Goal: Task Accomplishment & Management: Manage account settings

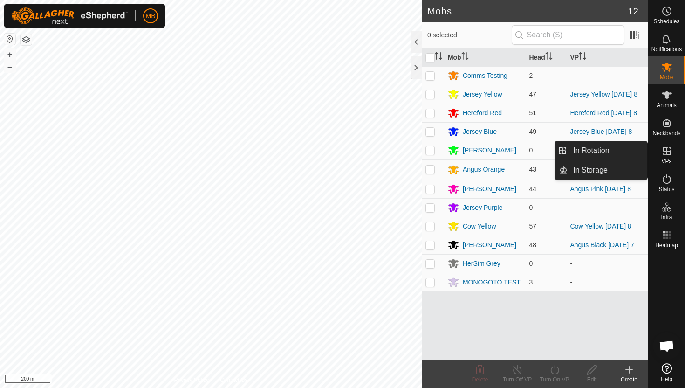
click at [669, 152] on icon at bounding box center [667, 150] width 11 height 11
click at [598, 148] on link "In Rotation" at bounding box center [608, 150] width 80 height 19
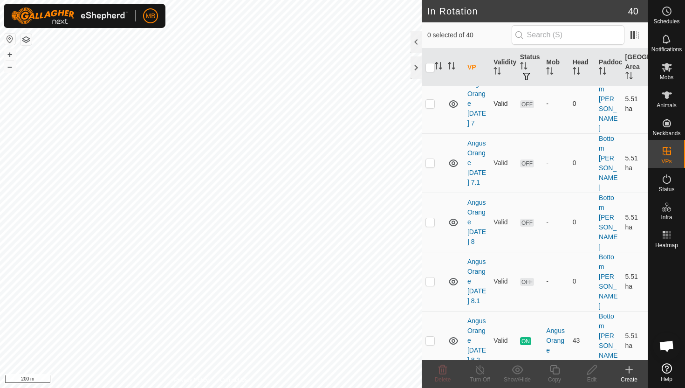
scroll to position [151, 0]
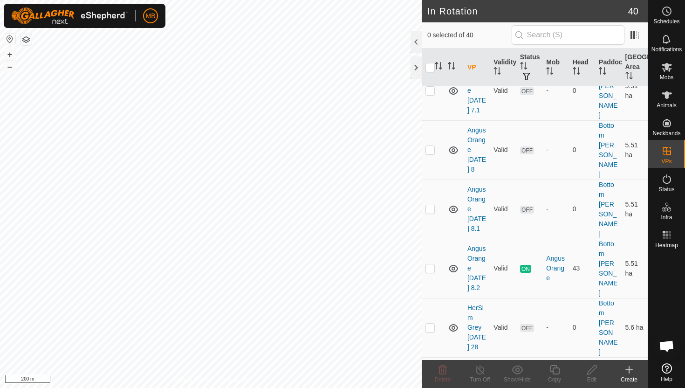
scroll to position [222, 0]
click at [430, 264] on p-checkbox at bounding box center [430, 267] width 9 height 7
checkbox input "true"
click at [556, 370] on icon at bounding box center [555, 369] width 12 height 11
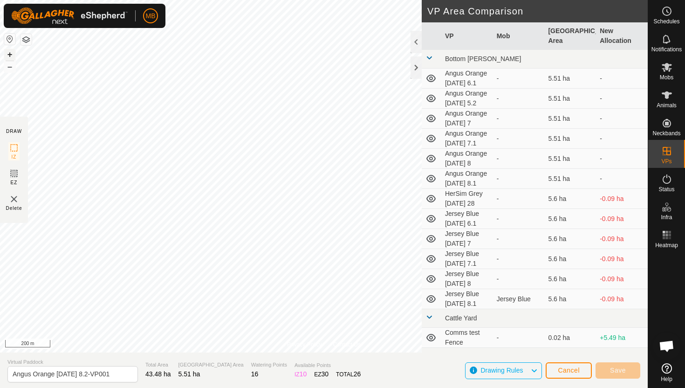
click at [9, 55] on button "+" at bounding box center [9, 54] width 11 height 11
click at [12, 55] on button "+" at bounding box center [9, 54] width 11 height 11
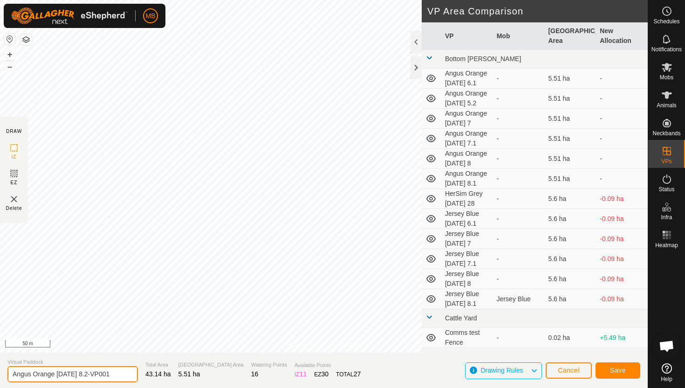
click at [117, 373] on input "Angus Orange Wednesday 8.2-VP001" at bounding box center [72, 374] width 131 height 16
type input "Angus Orange [DATE] 9"
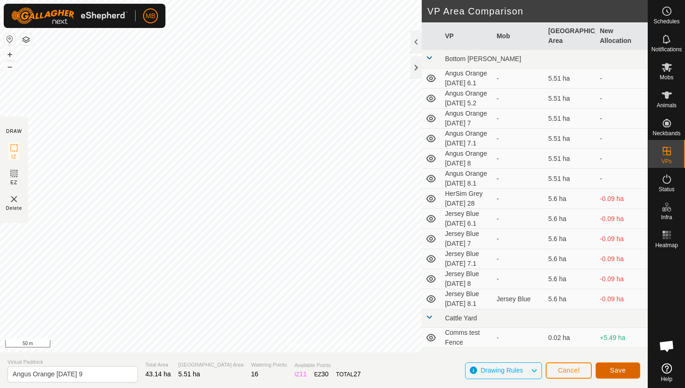
click at [621, 368] on span "Save" at bounding box center [618, 369] width 16 height 7
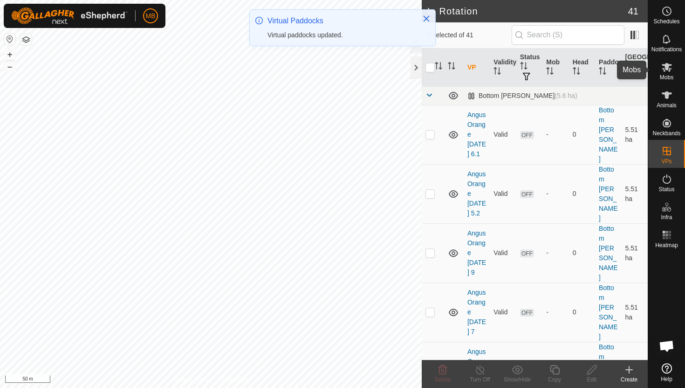
click at [667, 67] on icon at bounding box center [667, 67] width 10 height 9
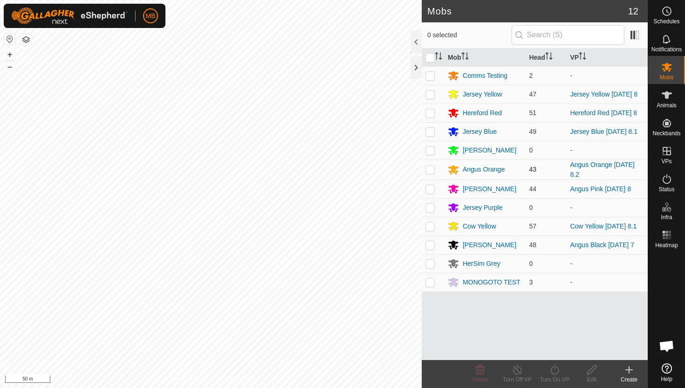
click at [435, 173] on td at bounding box center [433, 169] width 22 height 20
checkbox input "true"
click at [554, 370] on icon at bounding box center [555, 369] width 12 height 11
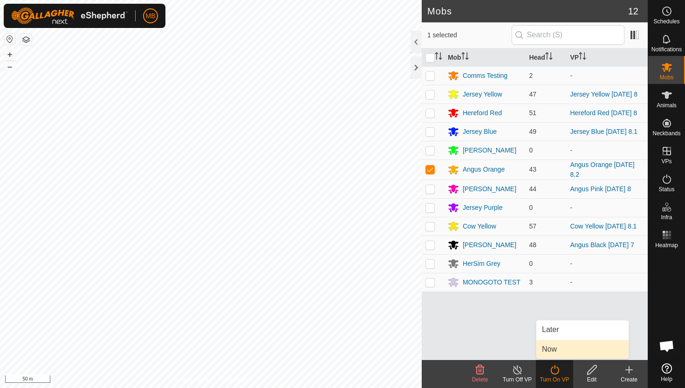
click at [559, 352] on link "Now" at bounding box center [583, 349] width 92 height 19
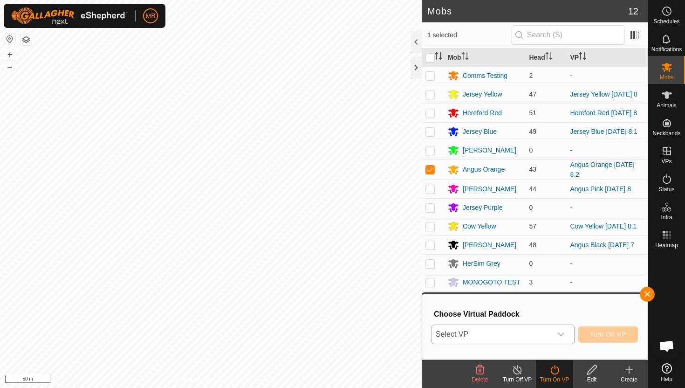
click at [564, 336] on icon "dropdown trigger" at bounding box center [561, 334] width 7 height 7
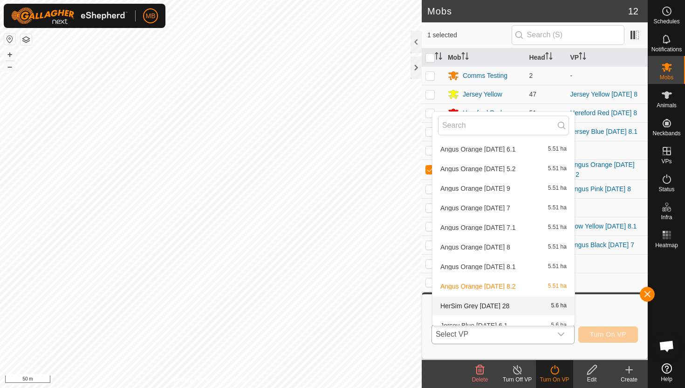
scroll to position [22, 0]
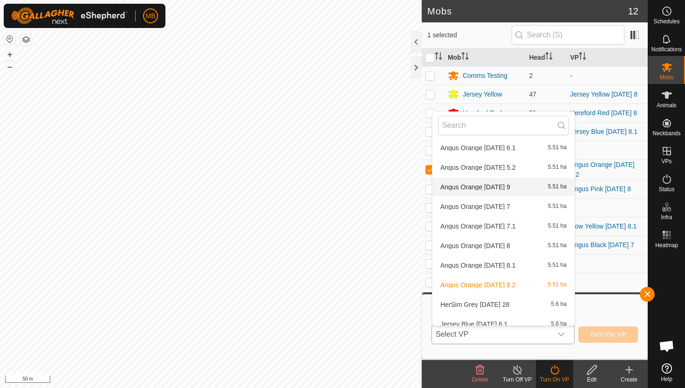
click at [527, 187] on li "Angus Orange Thursday 9 5.51 ha" at bounding box center [504, 187] width 142 height 19
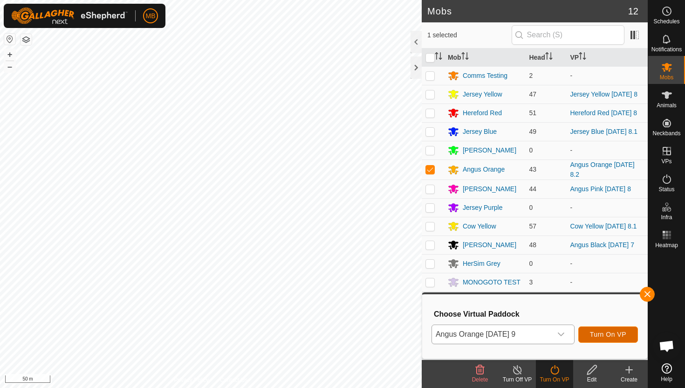
click at [619, 332] on span "Turn On VP" at bounding box center [608, 334] width 36 height 7
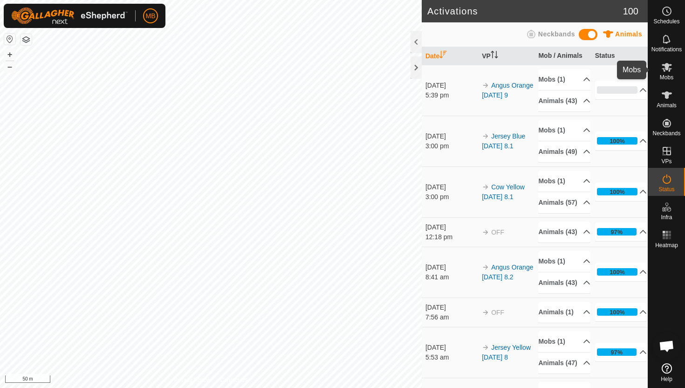
click at [667, 65] on icon at bounding box center [667, 67] width 10 height 9
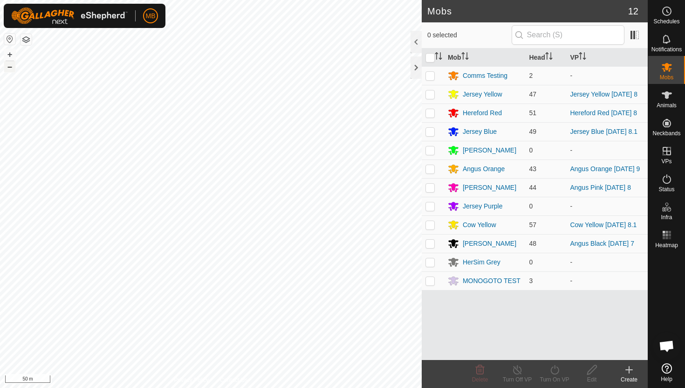
click at [12, 69] on button "–" at bounding box center [9, 66] width 11 height 11
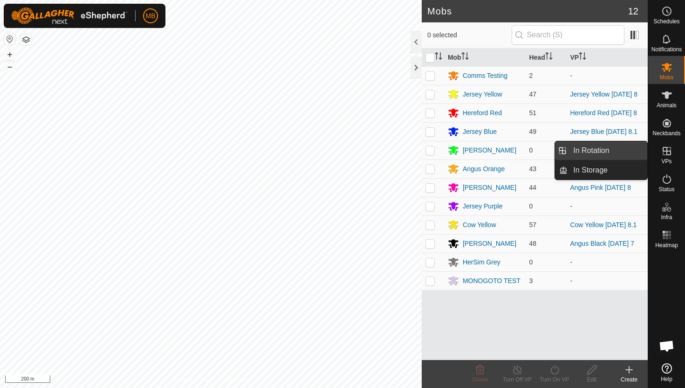
click at [608, 155] on link "In Rotation" at bounding box center [608, 150] width 80 height 19
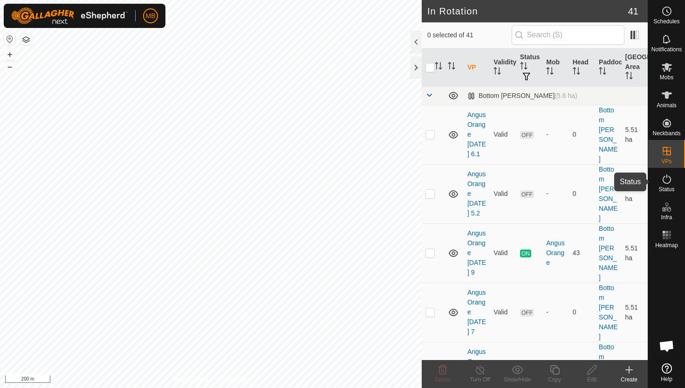
click at [667, 180] on icon at bounding box center [667, 178] width 11 height 11
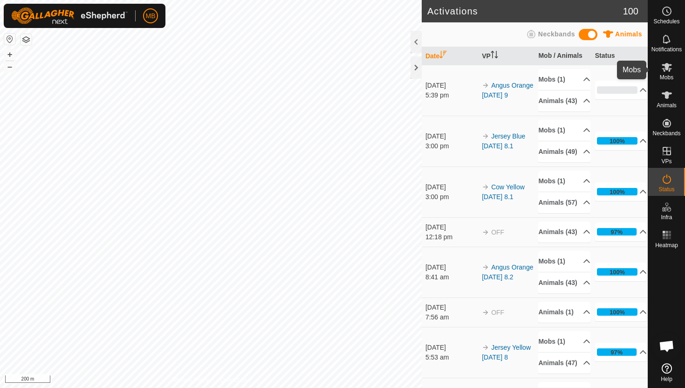
click at [666, 70] on icon at bounding box center [667, 67] width 10 height 9
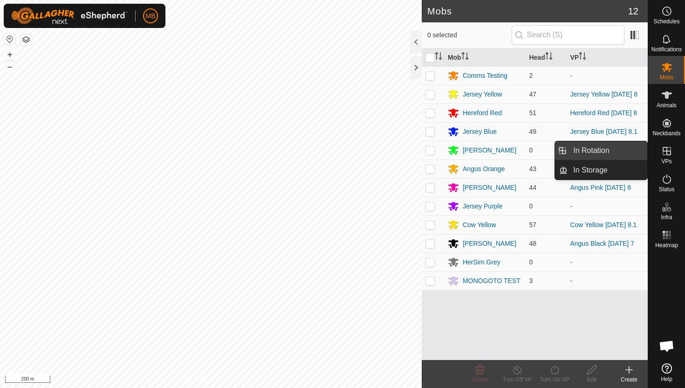
click at [620, 155] on link "In Rotation" at bounding box center [608, 150] width 80 height 19
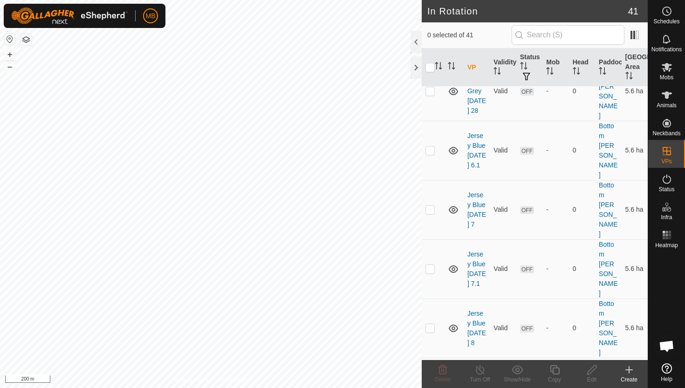
scroll to position [518, 0]
click at [432, 382] on p-checkbox at bounding box center [430, 385] width 9 height 7
checkbox input "true"
click at [557, 371] on icon at bounding box center [555, 369] width 12 height 11
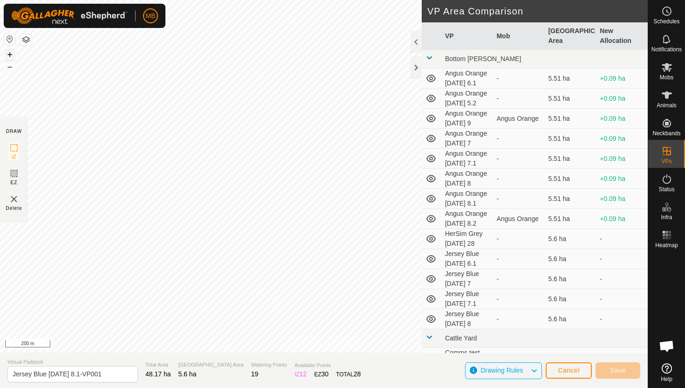
click at [9, 53] on button "+" at bounding box center [9, 54] width 11 height 11
click at [11, 52] on button "+" at bounding box center [9, 54] width 11 height 11
click at [10, 50] on button "+" at bounding box center [9, 54] width 11 height 11
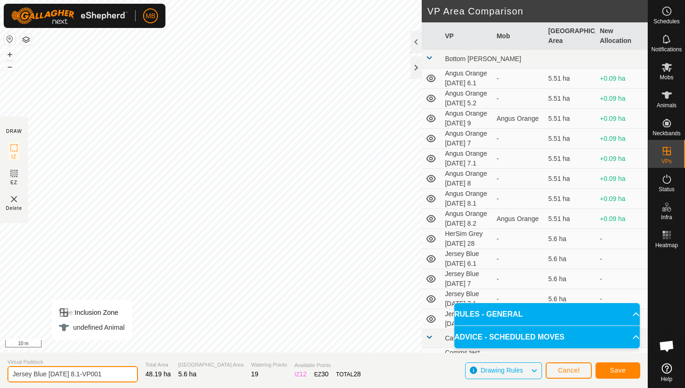
click at [117, 375] on input "Jersey Blue Wednesday 8.1-VP001" at bounding box center [72, 374] width 131 height 16
type input "Jersey Blue [DATE] 8.2"
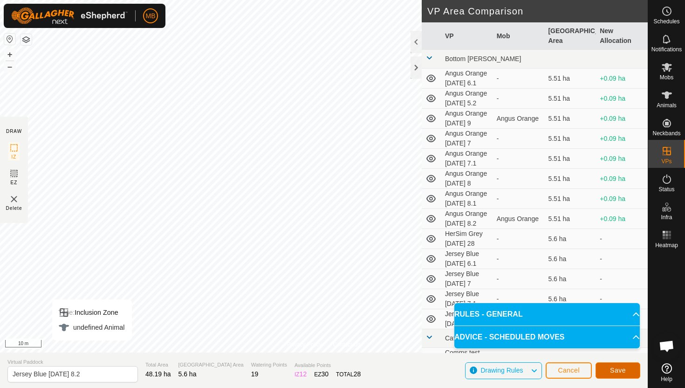
click at [618, 369] on span "Save" at bounding box center [618, 369] width 16 height 7
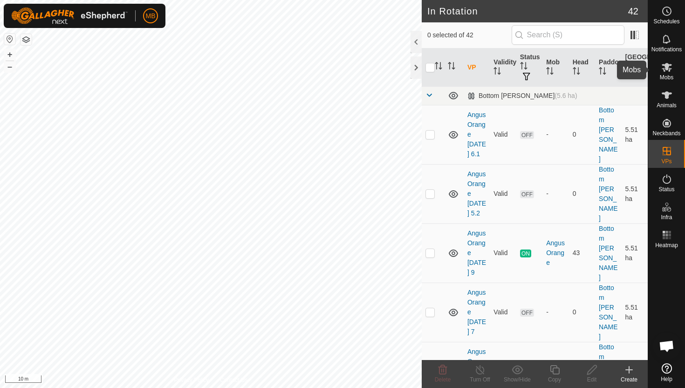
click at [667, 64] on icon at bounding box center [667, 67] width 10 height 9
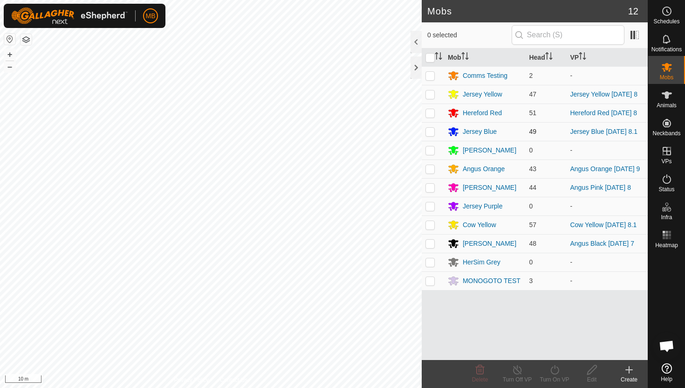
click at [433, 135] on p-checkbox at bounding box center [430, 131] width 9 height 7
checkbox input "true"
click at [554, 370] on icon at bounding box center [555, 369] width 12 height 11
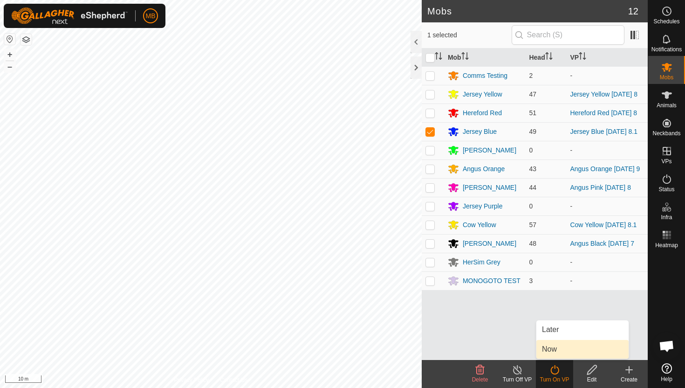
click at [557, 355] on link "Now" at bounding box center [583, 349] width 92 height 19
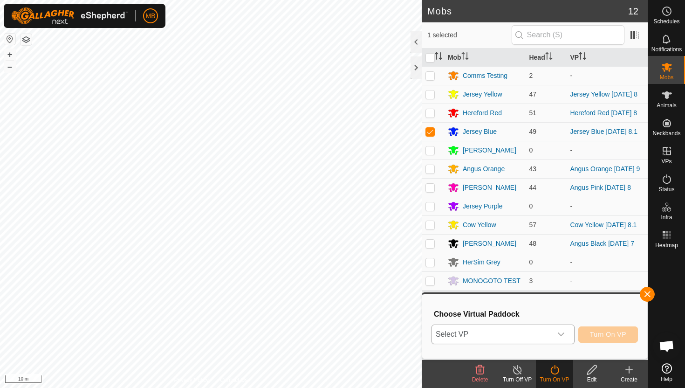
click at [562, 331] on icon "dropdown trigger" at bounding box center [561, 334] width 7 height 7
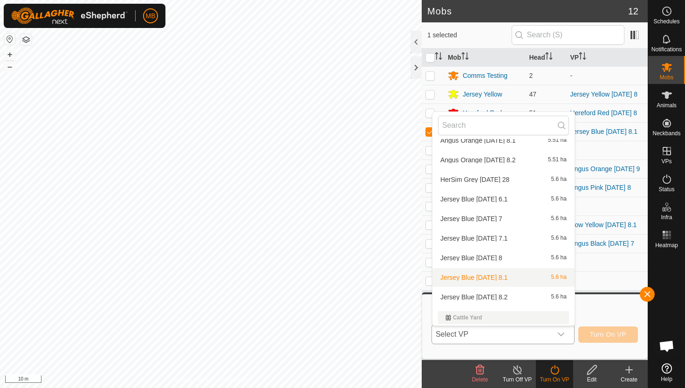
scroll to position [148, 0]
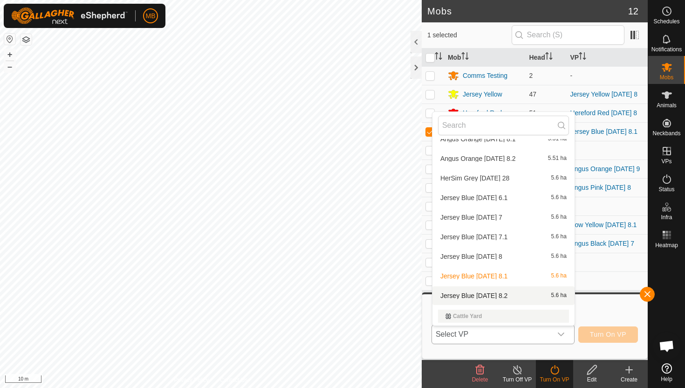
click at [525, 295] on li "Jersey Blue Wednesday 8.2 5.6 ha" at bounding box center [504, 295] width 142 height 19
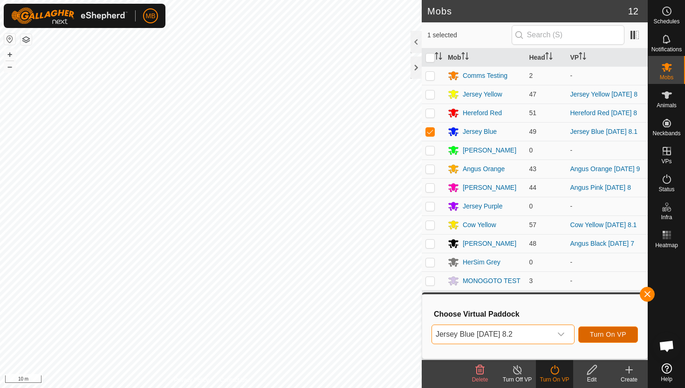
click at [624, 335] on span "Turn On VP" at bounding box center [608, 334] width 36 height 7
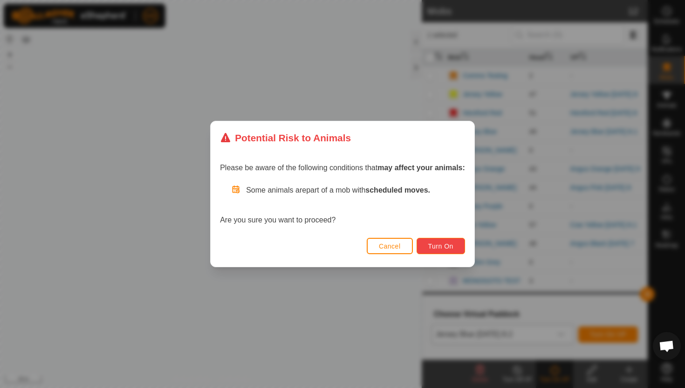
click at [444, 244] on span "Turn On" at bounding box center [440, 245] width 25 height 7
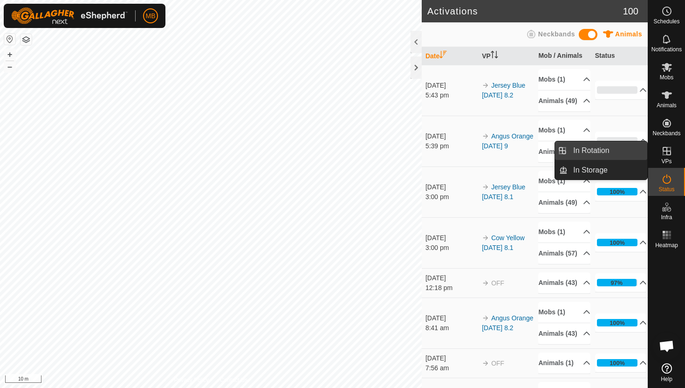
click at [620, 152] on link "In Rotation" at bounding box center [608, 150] width 80 height 19
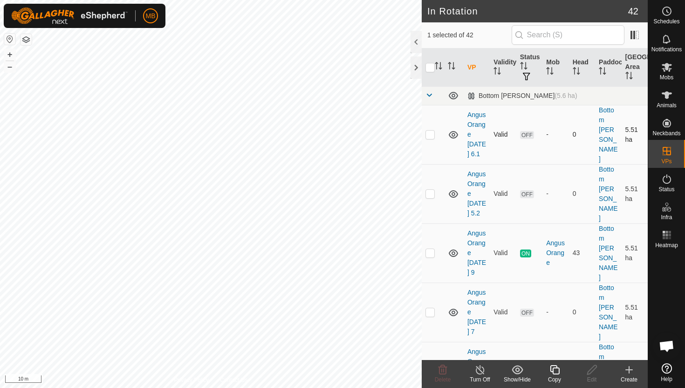
click at [432, 131] on p-checkbox at bounding box center [430, 134] width 9 height 7
checkbox input "true"
click at [428, 190] on p-checkbox at bounding box center [430, 193] width 9 height 7
checkbox input "true"
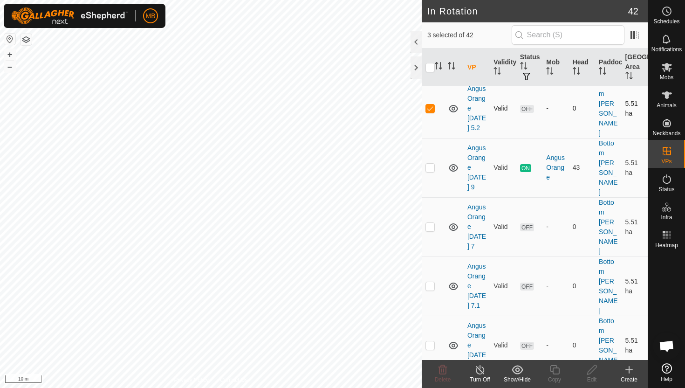
scroll to position [93, 0]
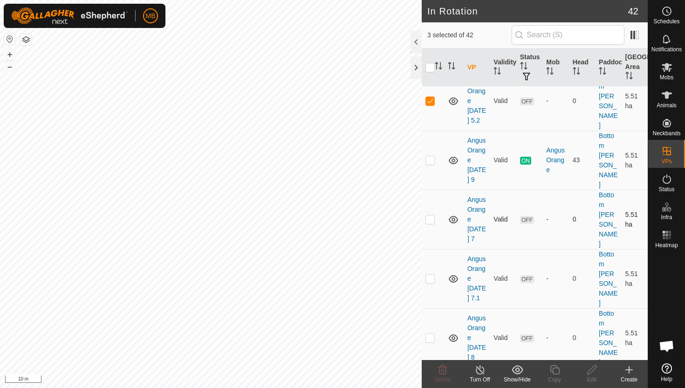
click at [428, 215] on p-checkbox at bounding box center [430, 218] width 9 height 7
checkbox input "true"
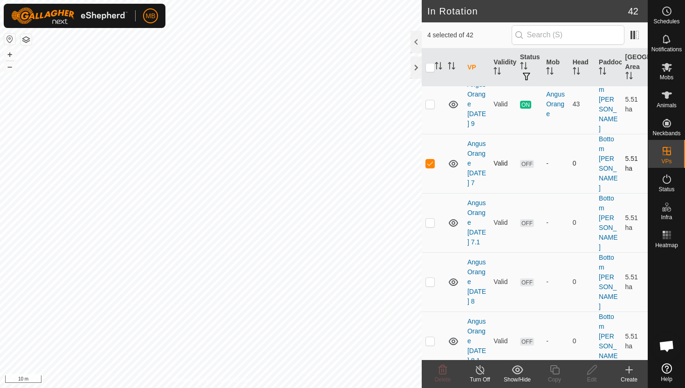
scroll to position [150, 0]
click at [431, 218] on p-checkbox at bounding box center [430, 221] width 9 height 7
checkbox input "true"
click at [433, 277] on p-checkbox at bounding box center [430, 280] width 9 height 7
checkbox input "true"
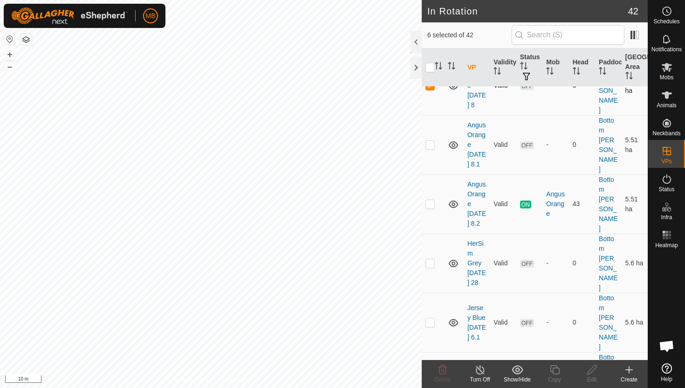
scroll to position [347, 0]
click at [431, 317] on p-checkbox at bounding box center [430, 320] width 9 height 7
checkbox input "true"
click at [431, 376] on p-checkbox at bounding box center [430, 379] width 9 height 7
checkbox input "true"
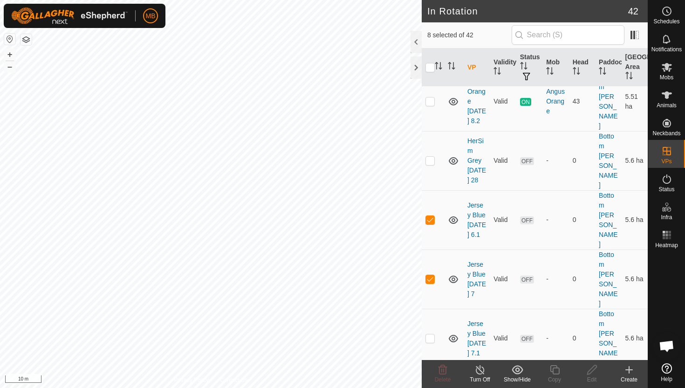
scroll to position [449, 0]
click at [430, 332] on p-checkbox at bounding box center [430, 335] width 9 height 7
checkbox input "true"
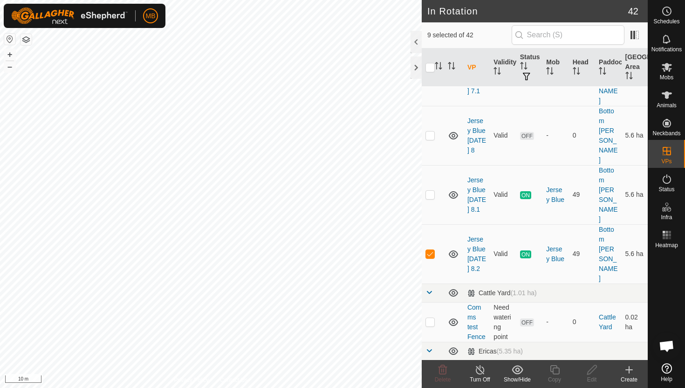
scroll to position [712, 0]
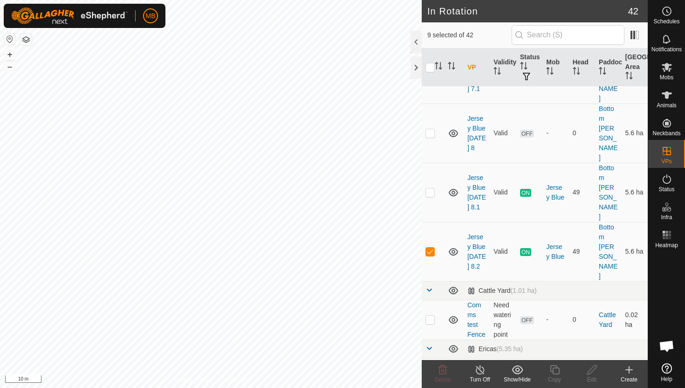
click at [430, 384] on p-checkbox at bounding box center [430, 387] width 9 height 7
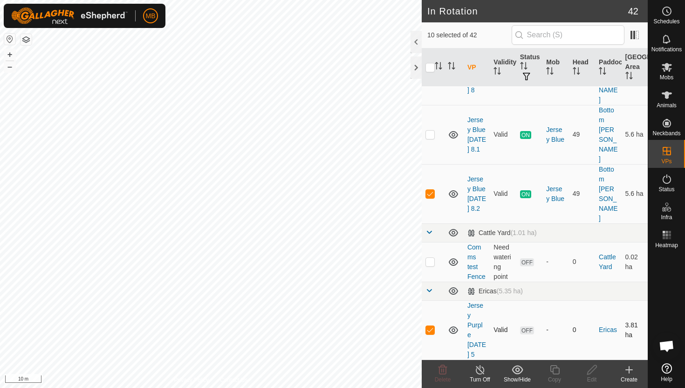
scroll to position [771, 0]
click at [433, 325] on p-checkbox at bounding box center [430, 328] width 9 height 7
checkbox input "false"
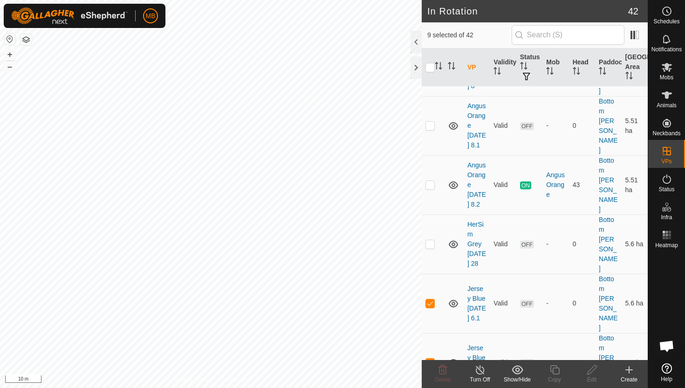
scroll to position [366, 0]
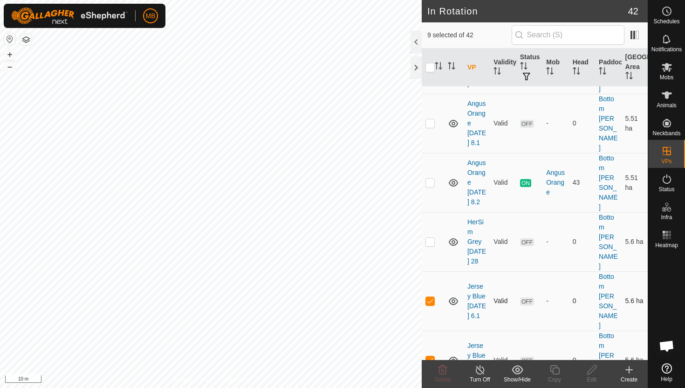
click at [431, 297] on p-checkbox at bounding box center [430, 300] width 9 height 7
checkbox input "false"
click at [433, 356] on p-checkbox at bounding box center [430, 359] width 9 height 7
checkbox input "false"
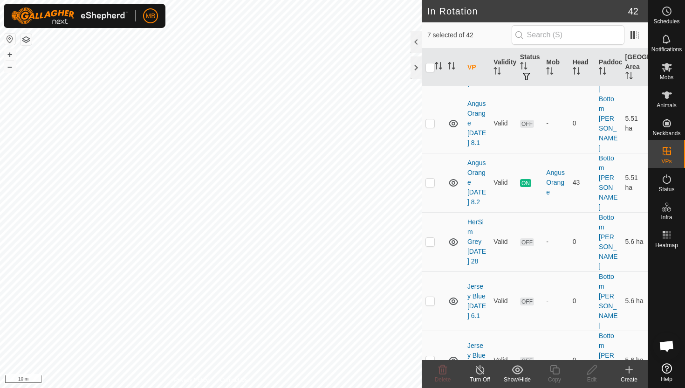
checkbox input "false"
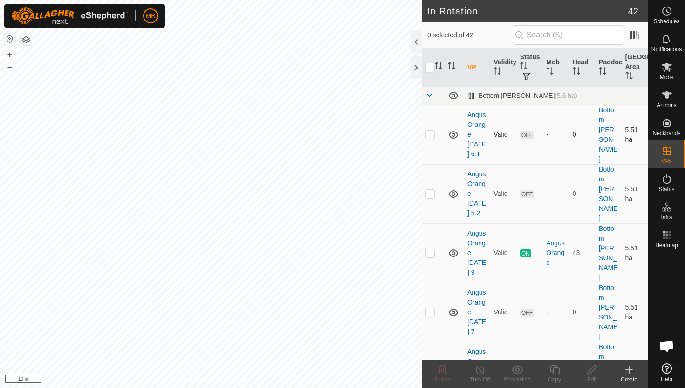
click at [429, 131] on p-checkbox at bounding box center [430, 134] width 9 height 7
checkbox input "true"
click at [432, 190] on p-checkbox at bounding box center [430, 193] width 9 height 7
checkbox input "true"
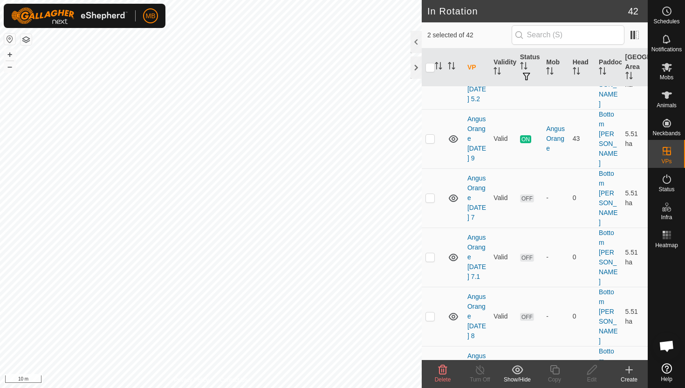
scroll to position [120, 0]
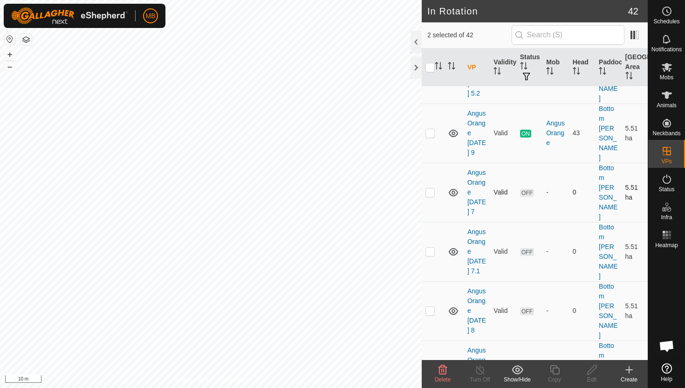
click at [433, 188] on p-checkbox at bounding box center [430, 191] width 9 height 7
checkbox input "true"
click at [428, 248] on p-checkbox at bounding box center [430, 251] width 9 height 7
checkbox input "true"
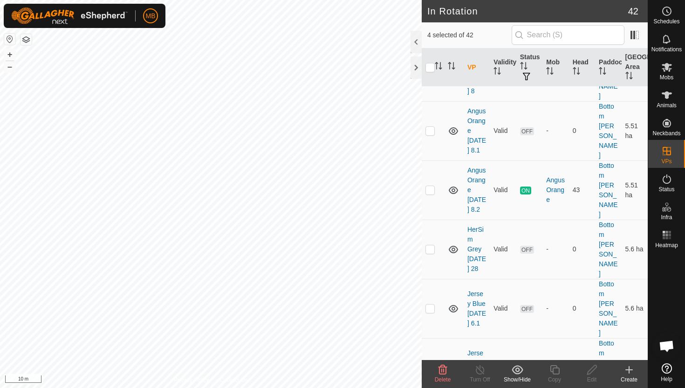
scroll to position [360, 0]
click at [431, 304] on p-checkbox at bounding box center [430, 307] width 9 height 7
checkbox input "true"
click at [432, 363] on p-checkbox at bounding box center [430, 366] width 9 height 7
checkbox input "true"
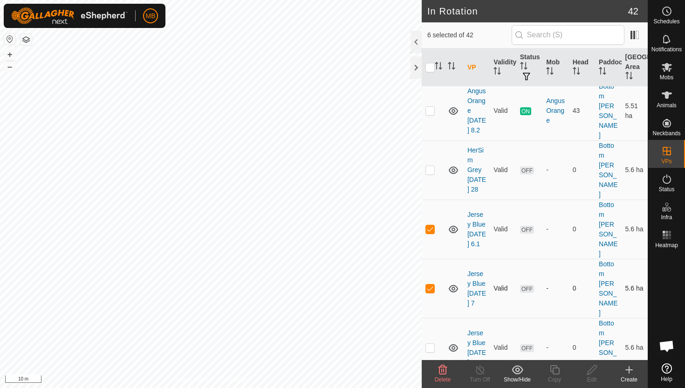
scroll to position [455, 0]
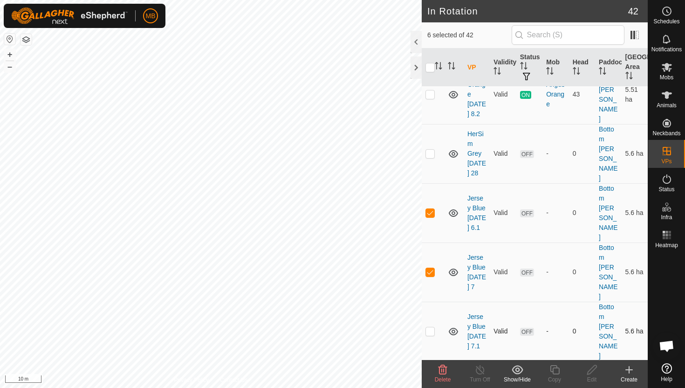
click at [433, 327] on p-checkbox at bounding box center [430, 330] width 9 height 7
checkbox input "true"
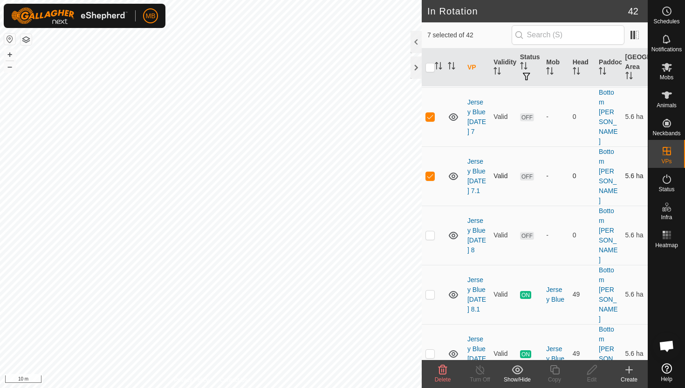
scroll to position [611, 0]
click at [442, 370] on icon at bounding box center [443, 369] width 9 height 9
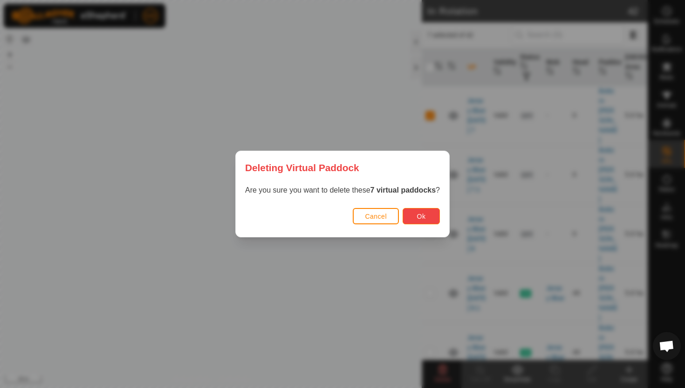
click at [427, 213] on button "Ok" at bounding box center [421, 216] width 37 height 16
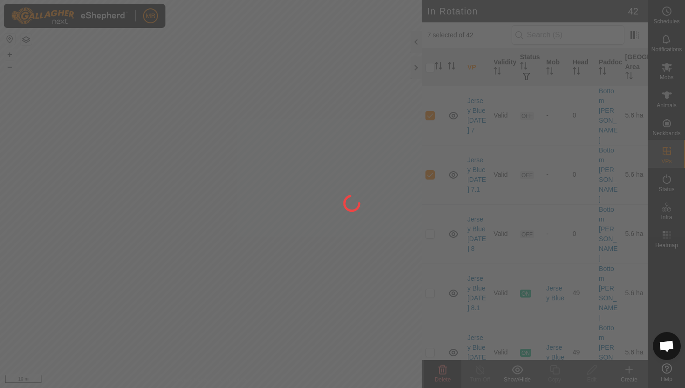
checkbox input "false"
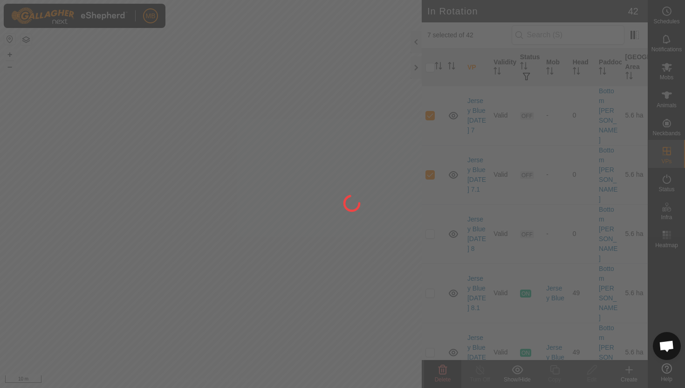
checkbox input "false"
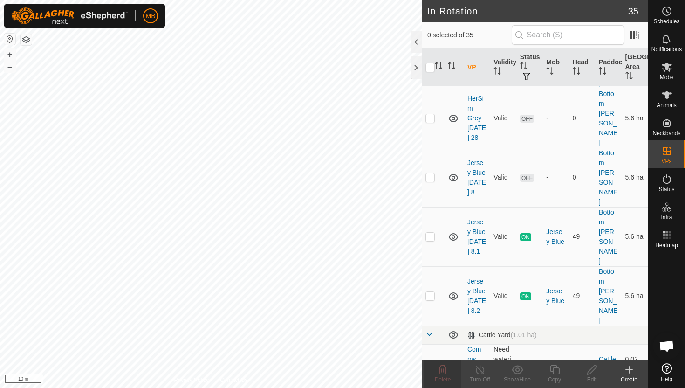
scroll to position [253, 0]
click at [432, 292] on p-checkbox at bounding box center [430, 295] width 9 height 7
checkbox input "true"
click at [557, 369] on icon at bounding box center [555, 369] width 12 height 11
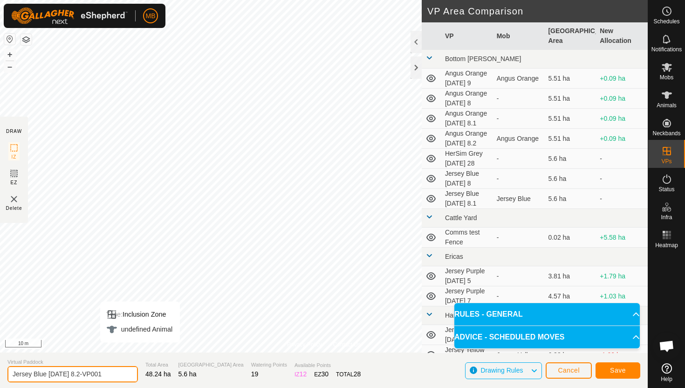
click at [116, 375] on input "Jersey Blue Wednesday 8.2-VP001" at bounding box center [72, 374] width 131 height 16
type input "Jersey Blue Thursday 9"
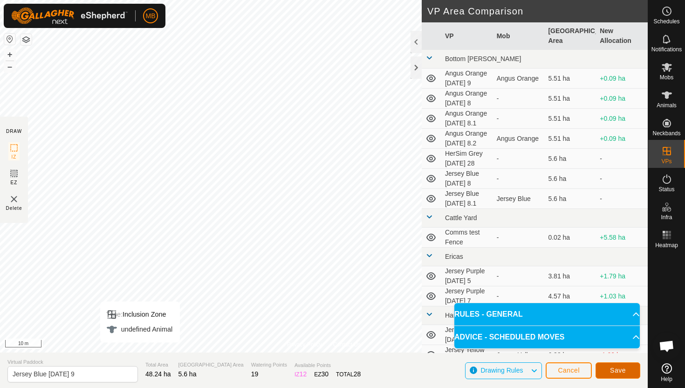
click at [611, 367] on span "Save" at bounding box center [618, 369] width 16 height 7
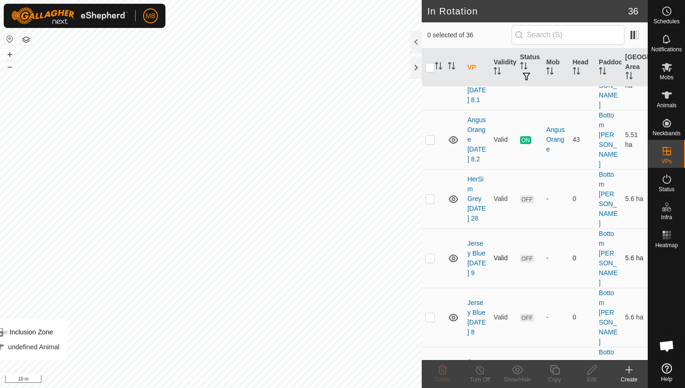
scroll to position [173, 0]
click at [431, 253] on p-checkbox at bounding box center [430, 256] width 9 height 7
checkbox input "true"
click at [556, 367] on icon at bounding box center [555, 369] width 12 height 11
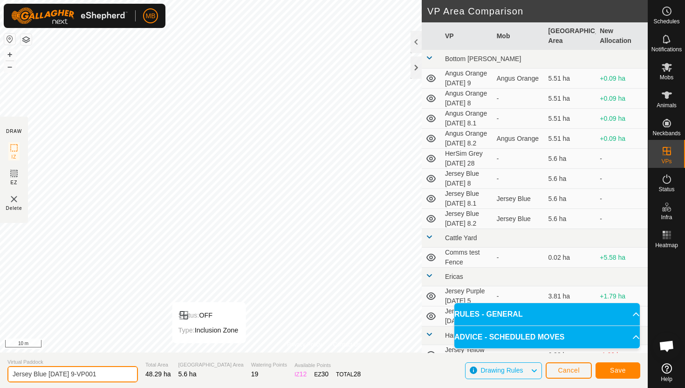
click at [109, 374] on input "Jersey Blue Thursday 9-VP001" at bounding box center [72, 374] width 131 height 16
type input "Jersey Blue Thursday 9.1"
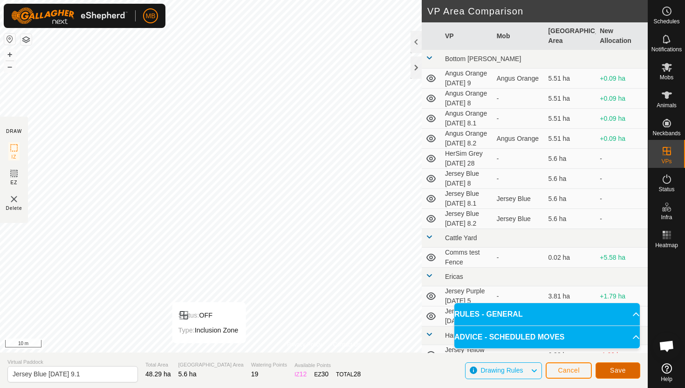
click at [616, 365] on button "Save" at bounding box center [618, 370] width 45 height 16
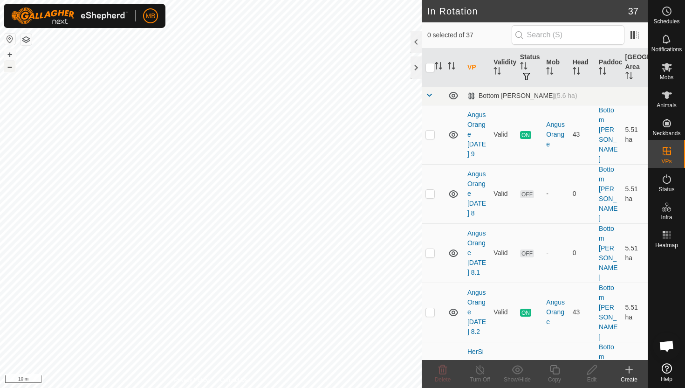
click at [14, 68] on button "–" at bounding box center [9, 66] width 11 height 11
click at [212, 0] on html "MB Schedules Notifications Mobs Animals Neckbands VPs Status Infra Heatmap Help…" at bounding box center [342, 194] width 685 height 388
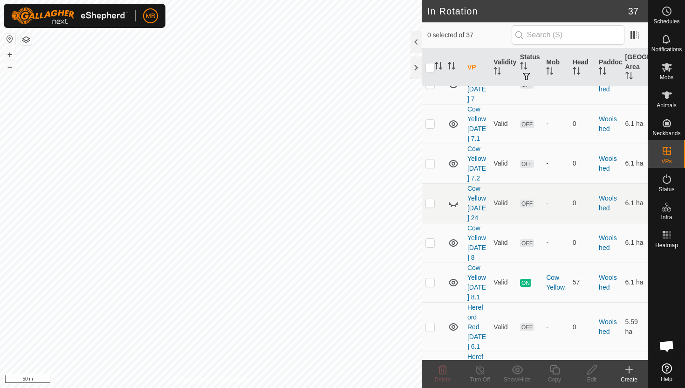
scroll to position [1488, 0]
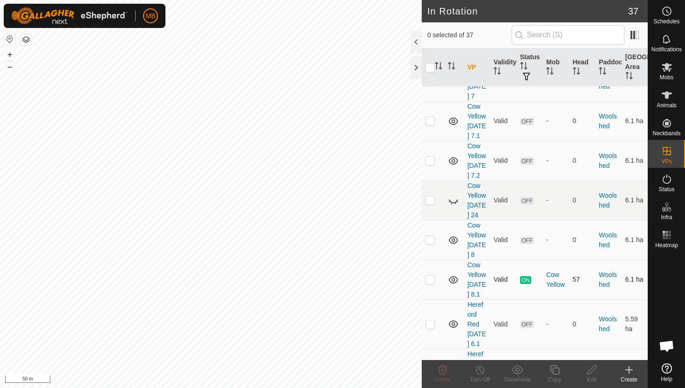
click at [432, 276] on p-checkbox at bounding box center [430, 279] width 9 height 7
checkbox input "true"
click at [555, 372] on icon at bounding box center [555, 369] width 12 height 11
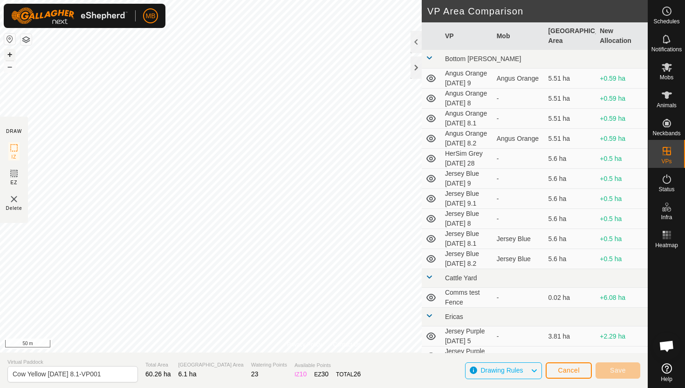
click at [9, 56] on button "+" at bounding box center [9, 54] width 11 height 11
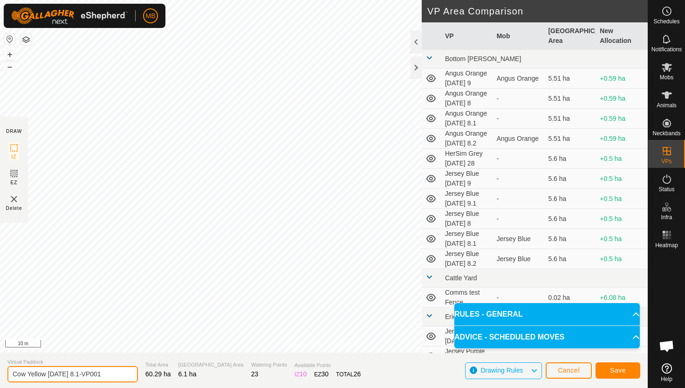
click at [115, 373] on input "Cow Yellow Wednesday 8.1-VP001" at bounding box center [72, 374] width 131 height 16
type input "Cow Yellow [DATE] 9"
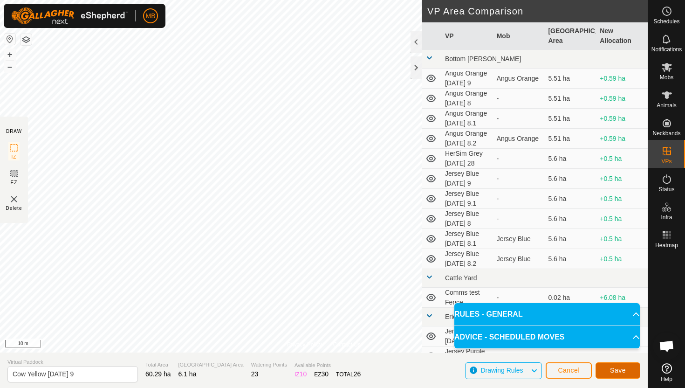
click at [615, 367] on span "Save" at bounding box center [618, 369] width 16 height 7
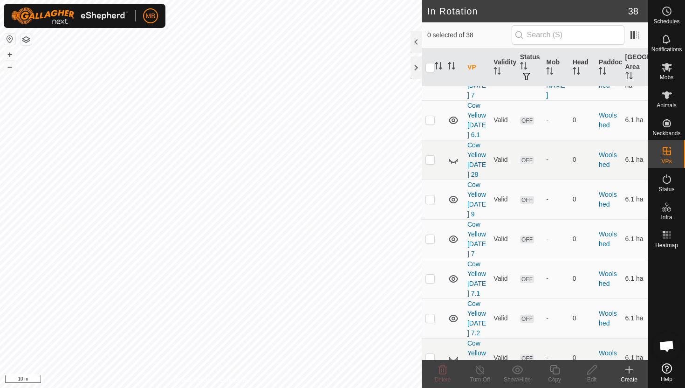
scroll to position [1372, 0]
click at [432, 193] on p-checkbox at bounding box center [430, 196] width 9 height 7
checkbox input "true"
click at [555, 369] on icon at bounding box center [555, 369] width 12 height 11
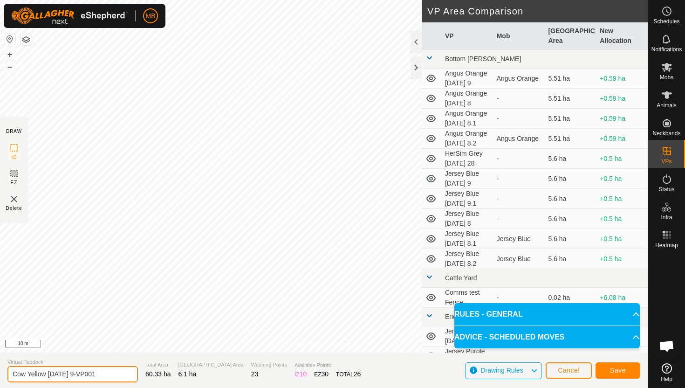
click at [107, 376] on input "Cow Yellow Thursday 9-VP001" at bounding box center [72, 374] width 131 height 16
type input "Cow Yellow [DATE] 9.1"
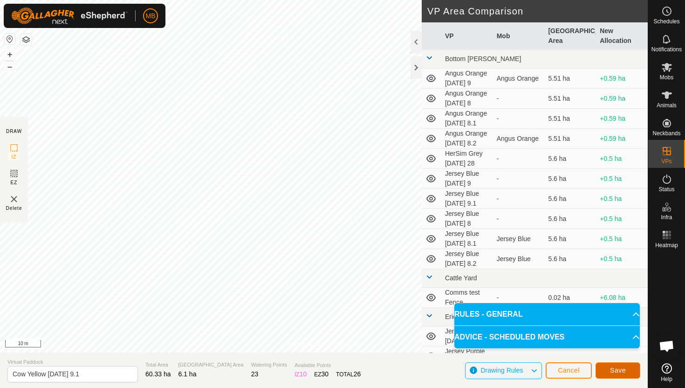
click at [614, 369] on span "Save" at bounding box center [618, 369] width 16 height 7
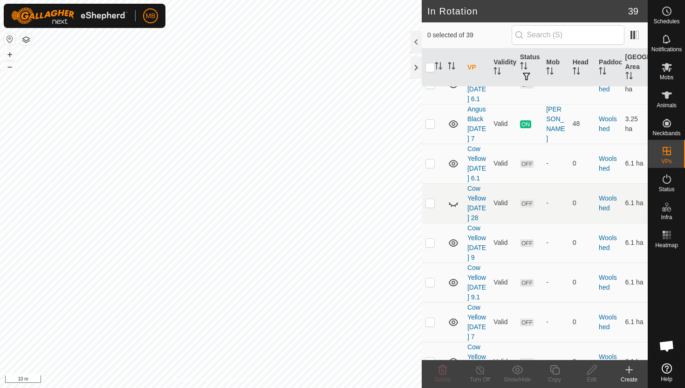
scroll to position [1324, 0]
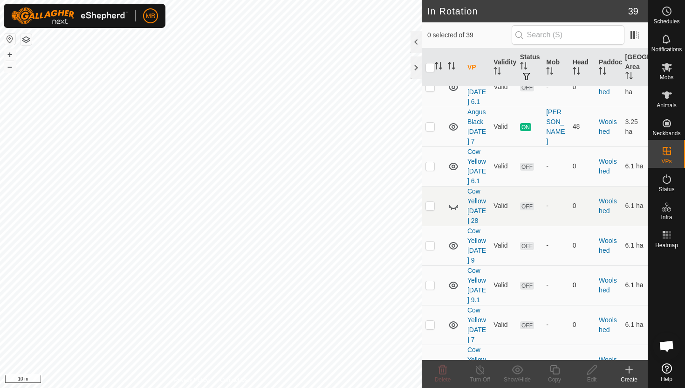
click at [431, 281] on p-checkbox at bounding box center [430, 284] width 9 height 7
checkbox input "true"
click at [556, 369] on icon at bounding box center [555, 369] width 12 height 11
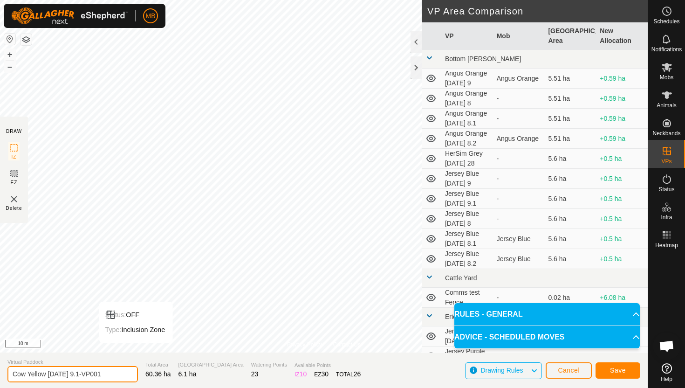
click at [109, 373] on input "Cow Yellow Thursday 9.1-VP001" at bounding box center [72, 374] width 131 height 16
type input "Cow Yellow [DATE] 9.2"
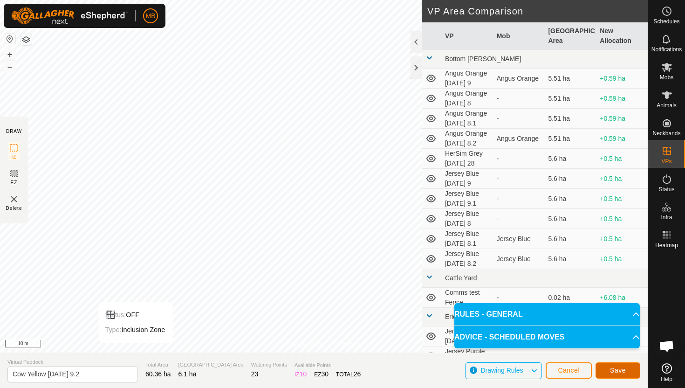
click at [625, 368] on span "Save" at bounding box center [618, 369] width 16 height 7
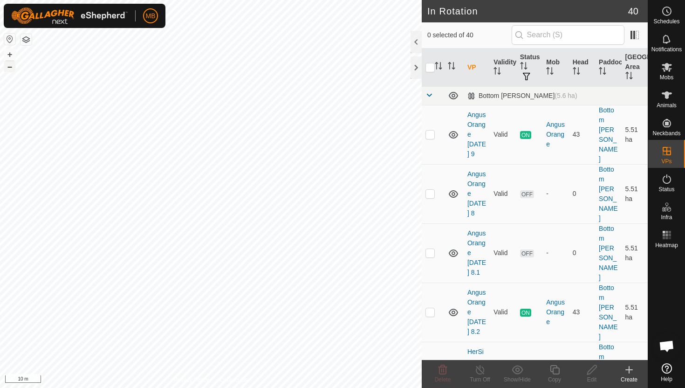
click at [11, 69] on button "–" at bounding box center [9, 66] width 11 height 11
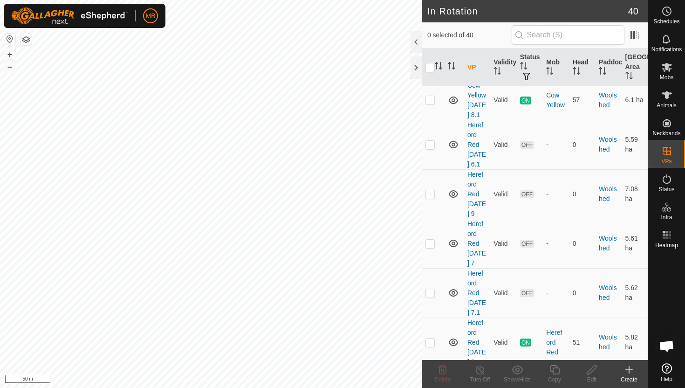
scroll to position [1790, 0]
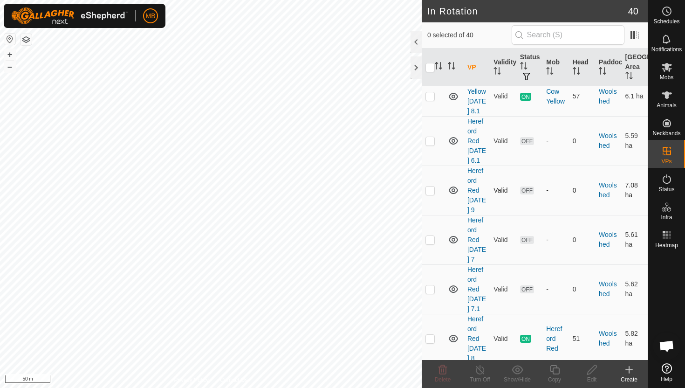
click at [429, 186] on p-checkbox at bounding box center [430, 189] width 9 height 7
click at [431, 186] on p-checkbox at bounding box center [430, 189] width 9 height 7
checkbox input "false"
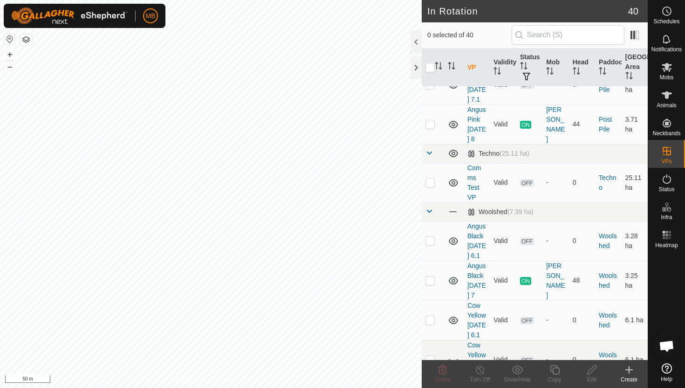
scroll to position [1169, 0]
click at [431, 277] on p-checkbox at bounding box center [430, 280] width 9 height 7
checkbox input "true"
click at [557, 370] on icon at bounding box center [555, 369] width 12 height 11
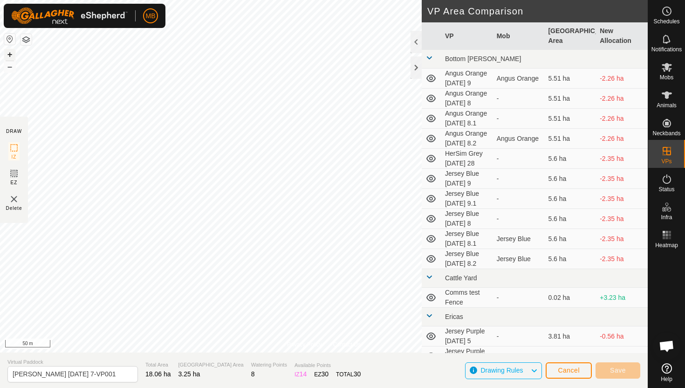
click at [10, 52] on button "+" at bounding box center [9, 54] width 11 height 11
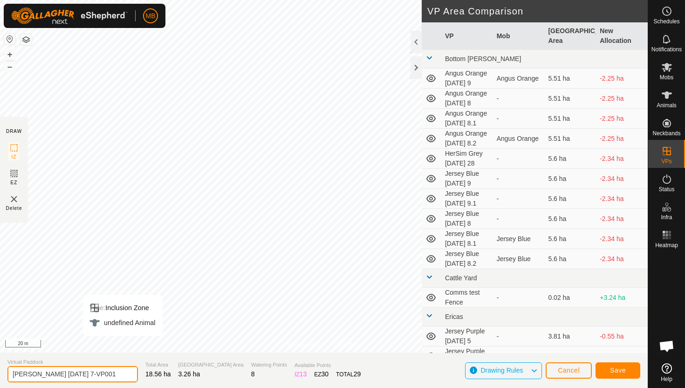
click at [111, 376] on input "Angus Black Tuesday 7-VP001" at bounding box center [72, 374] width 131 height 16
type input "[PERSON_NAME] [DATE] 9"
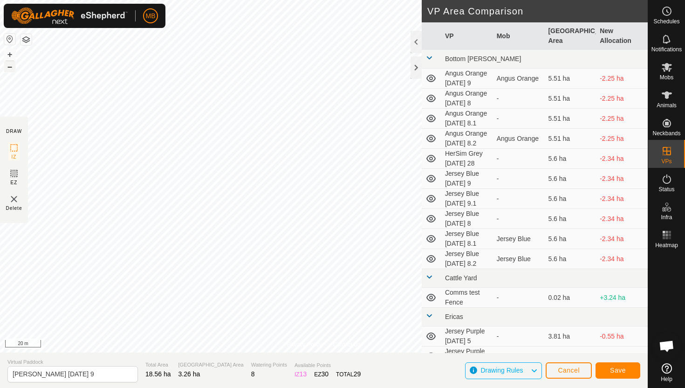
click at [11, 67] on button "–" at bounding box center [9, 66] width 11 height 11
click at [220, 152] on div "Type: Inclusion Zone undefined Animal + – ⇧ i 50 m" at bounding box center [324, 176] width 648 height 352
click at [627, 370] on button "Save" at bounding box center [618, 370] width 45 height 16
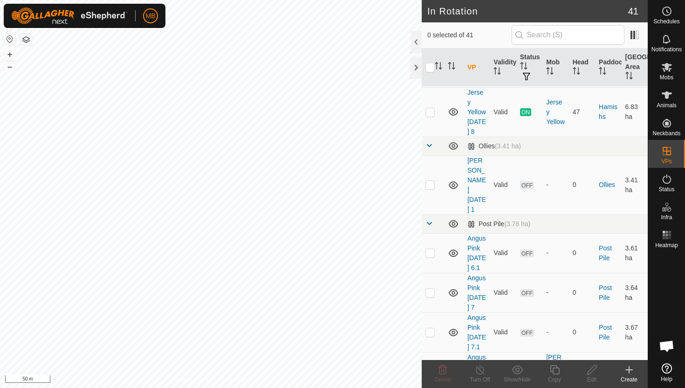
scroll to position [926, 0]
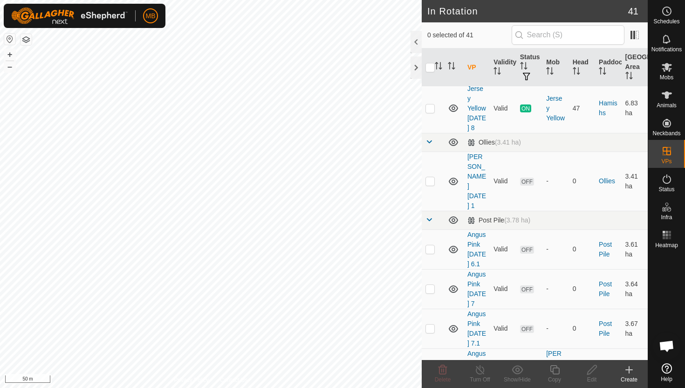
click at [431, 364] on p-checkbox at bounding box center [430, 367] width 9 height 7
checkbox input "true"
click at [555, 370] on icon at bounding box center [555, 369] width 12 height 11
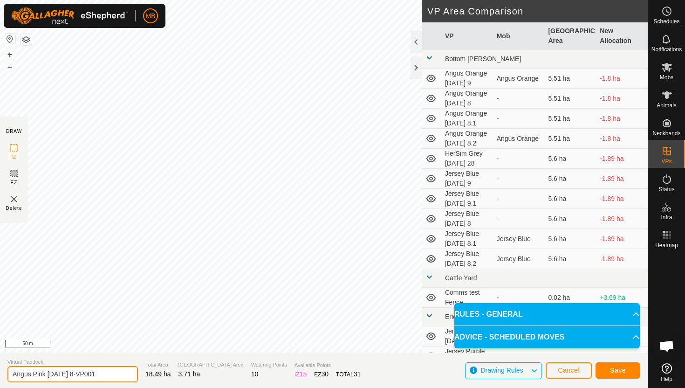
click at [112, 376] on input "Angus Pink Wednesday 8-VP001" at bounding box center [72, 374] width 131 height 16
click at [112, 375] on input "Angus Pink Wednesday 8-VP001" at bounding box center [72, 374] width 131 height 16
type input "Angus Pink [DATE] 9"
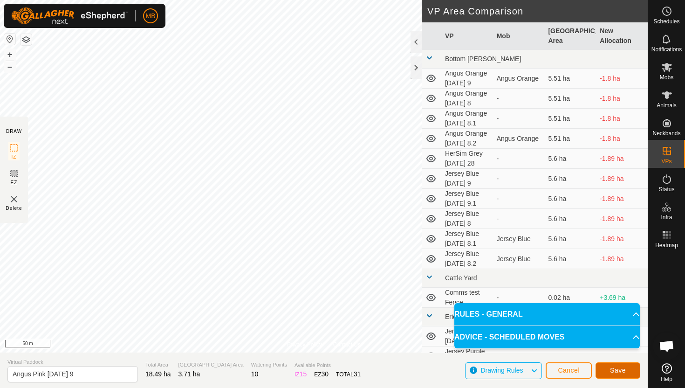
click at [629, 364] on button "Save" at bounding box center [618, 370] width 45 height 16
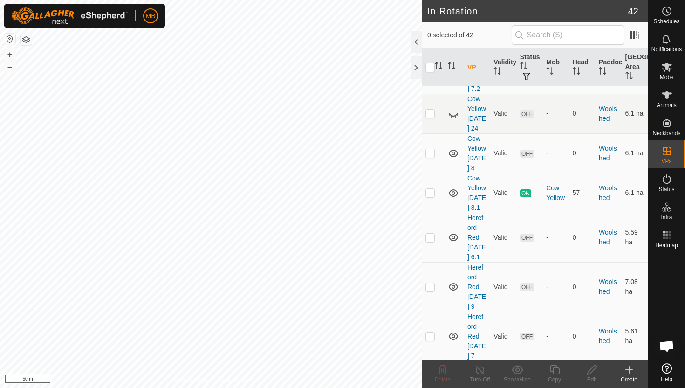
scroll to position [1873, 0]
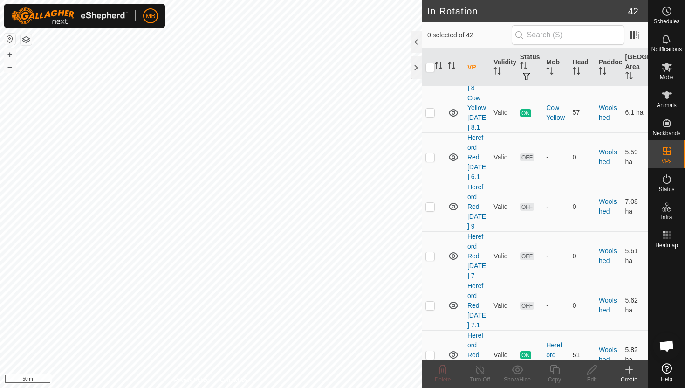
click at [432, 351] on p-checkbox at bounding box center [430, 354] width 9 height 7
checkbox input "true"
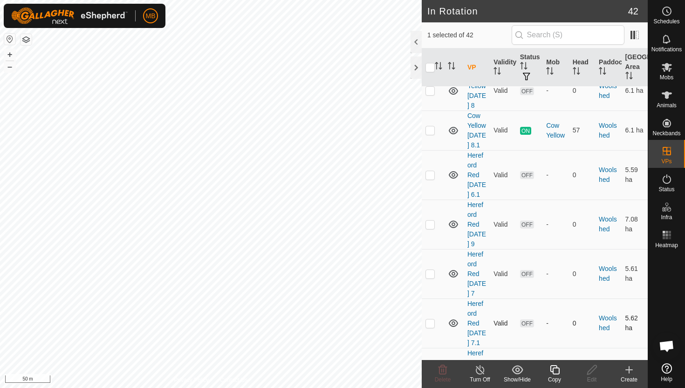
scroll to position [1847, 0]
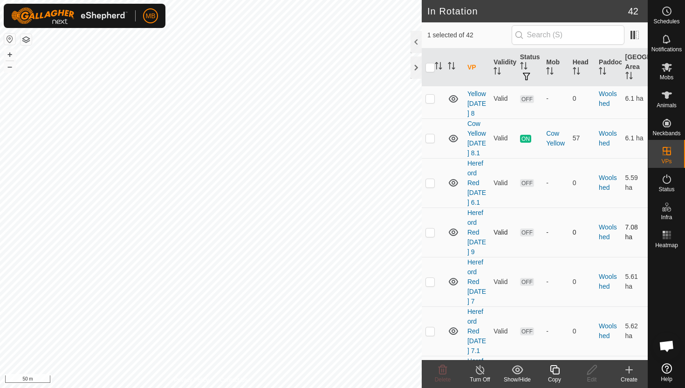
click at [432, 228] on p-checkbox at bounding box center [430, 231] width 9 height 7
checkbox input "true"
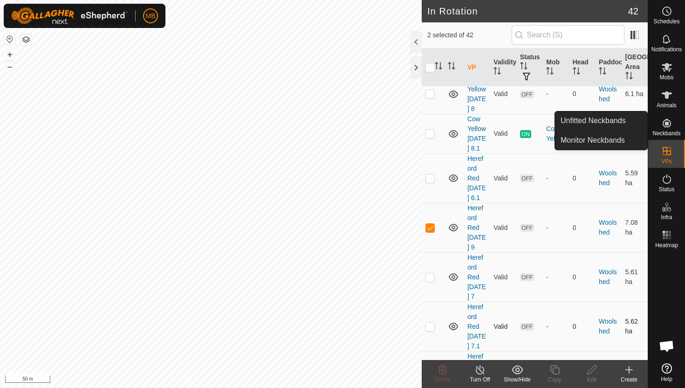
scroll to position [1873, 0]
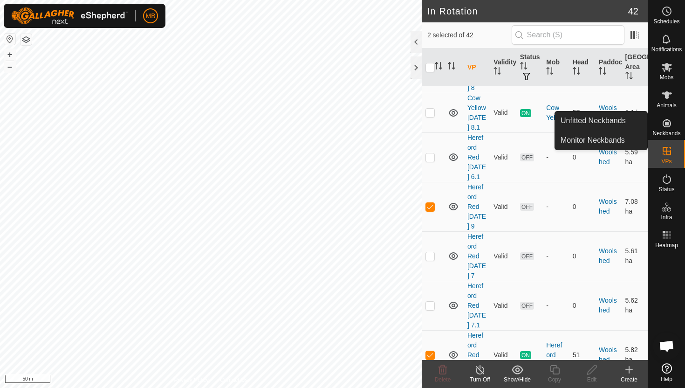
click at [432, 351] on p-checkbox at bounding box center [430, 354] width 9 height 7
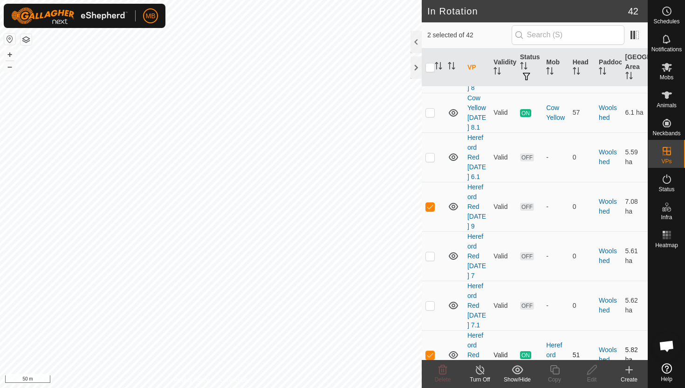
checkbox input "false"
click at [428, 203] on p-checkbox at bounding box center [430, 206] width 9 height 7
checkbox input "false"
click at [668, 68] on icon at bounding box center [667, 67] width 10 height 9
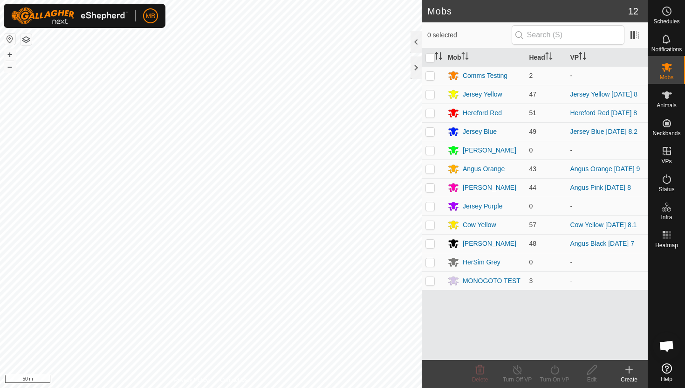
click at [433, 115] on p-checkbox at bounding box center [430, 112] width 9 height 7
checkbox input "true"
click at [555, 369] on icon at bounding box center [555, 369] width 12 height 11
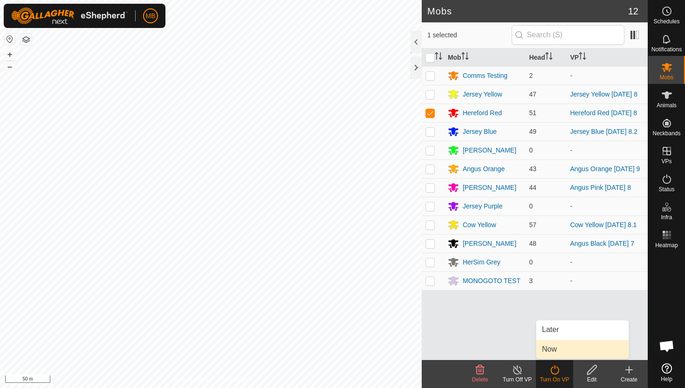
click at [558, 350] on link "Now" at bounding box center [583, 349] width 92 height 19
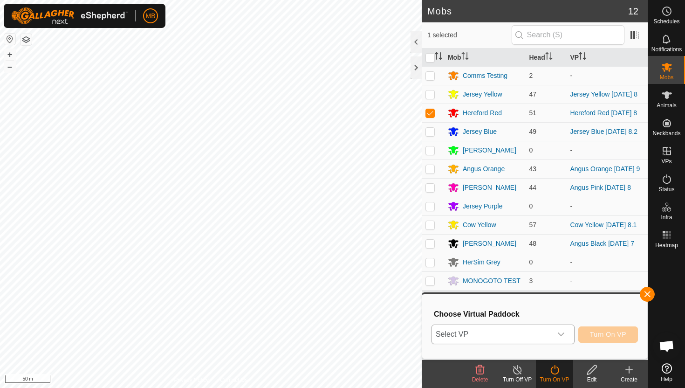
click at [559, 331] on icon "dropdown trigger" at bounding box center [561, 334] width 7 height 7
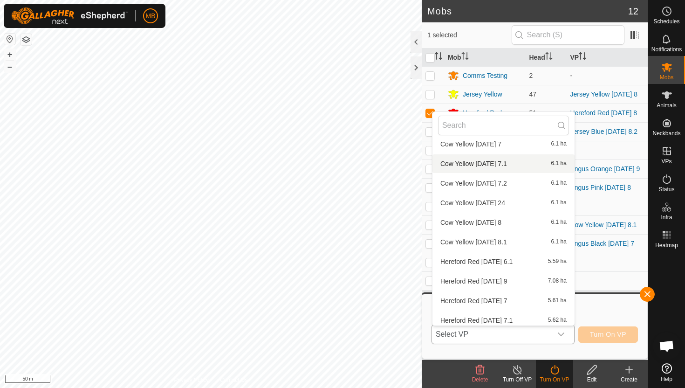
scroll to position [807, 0]
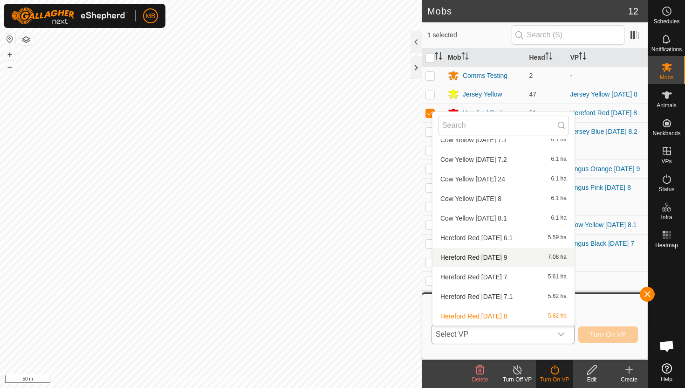
click at [497, 259] on li "Hereford Red Thursday 9 7.08 ha" at bounding box center [504, 257] width 142 height 19
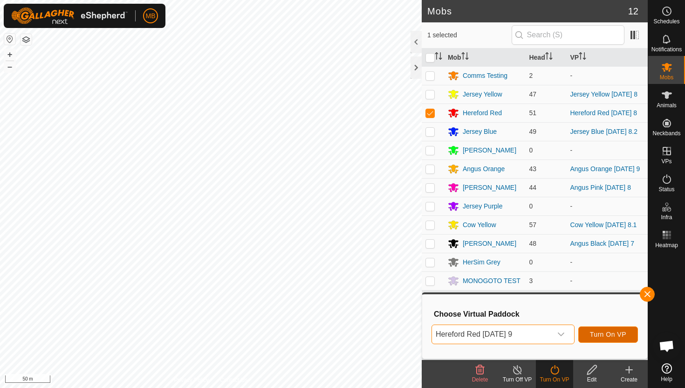
click at [606, 333] on span "Turn On VP" at bounding box center [608, 334] width 36 height 7
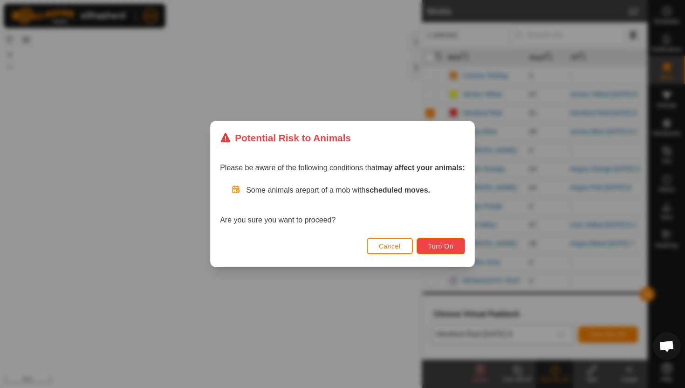
click at [457, 249] on button "Turn On" at bounding box center [441, 246] width 48 height 16
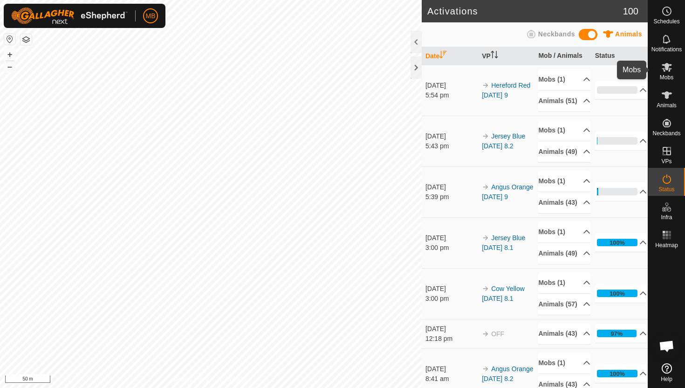
click at [666, 66] on icon at bounding box center [667, 67] width 10 height 9
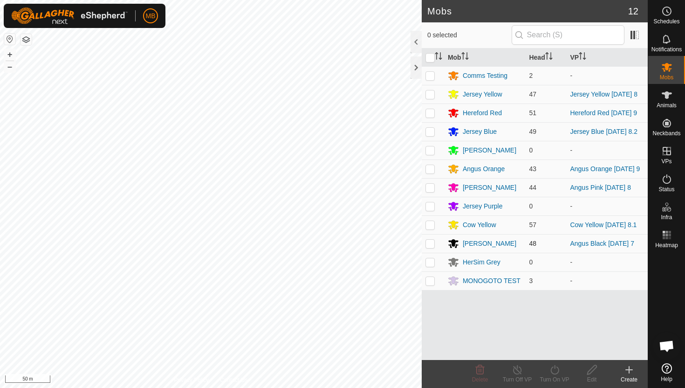
click at [431, 247] on p-checkbox at bounding box center [430, 243] width 9 height 7
checkbox input "true"
click at [555, 369] on icon at bounding box center [555, 369] width 12 height 11
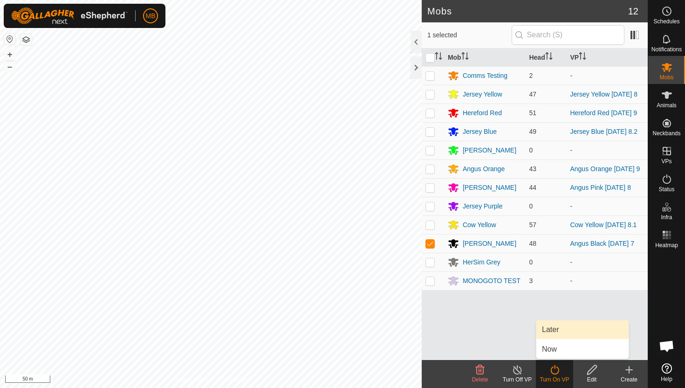
click at [561, 328] on link "Later" at bounding box center [583, 329] width 92 height 19
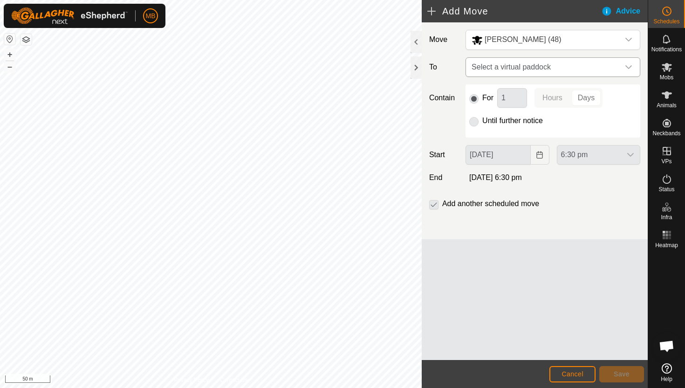
click at [630, 68] on icon "dropdown trigger" at bounding box center [628, 66] width 7 height 7
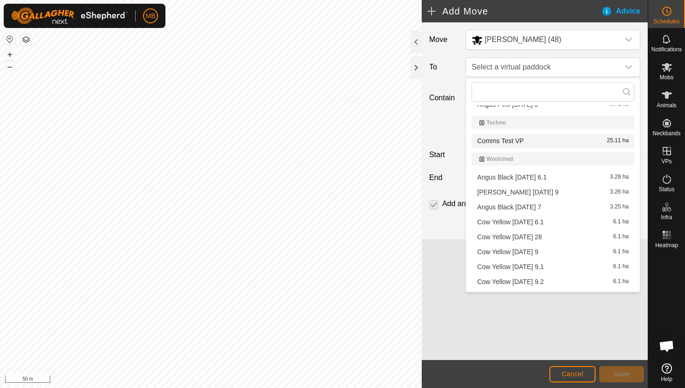
scroll to position [455, 0]
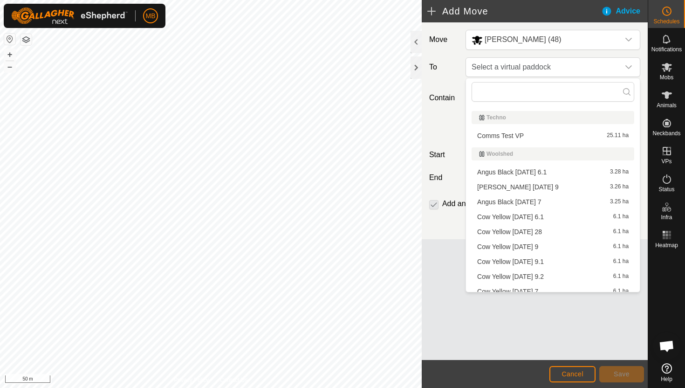
click at [552, 189] on li "Angus Black Thursday 9 3.26 ha" at bounding box center [553, 187] width 163 height 14
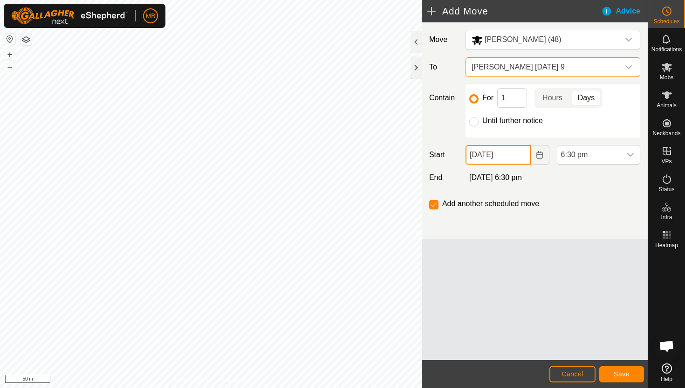
click at [521, 154] on input "08 Oct, 2025" at bounding box center [498, 155] width 65 height 20
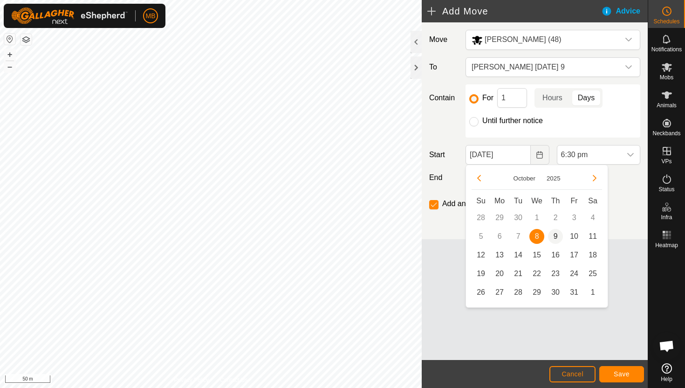
click at [556, 234] on span "9" at bounding box center [555, 236] width 15 height 15
type input "[DATE]"
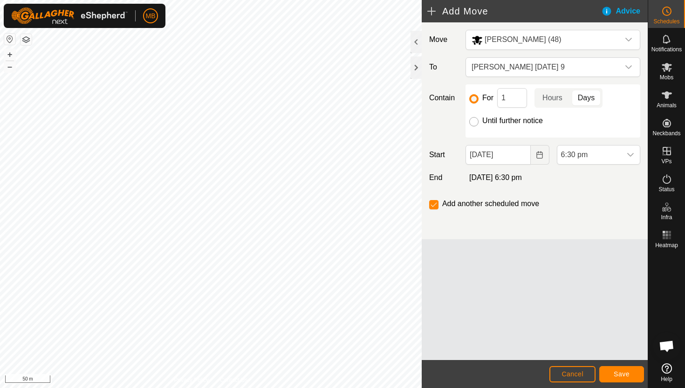
click at [477, 120] on input "Until further notice" at bounding box center [474, 121] width 9 height 9
radio input "true"
checkbox input "false"
click at [604, 157] on span "6:30 pm" at bounding box center [590, 154] width 64 height 19
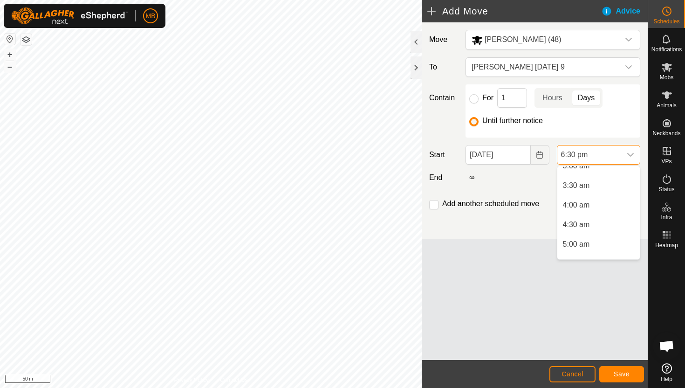
scroll to position [128, 0]
click at [606, 202] on li "4:00 am" at bounding box center [599, 204] width 83 height 19
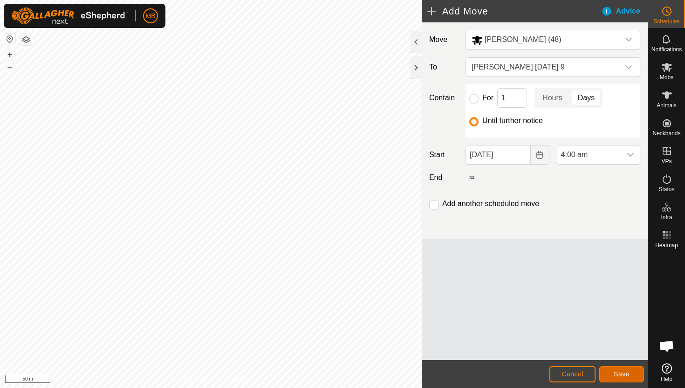
click at [636, 371] on button "Save" at bounding box center [622, 374] width 45 height 16
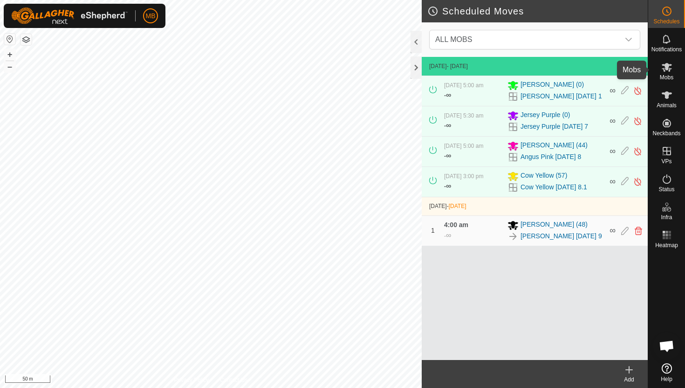
click at [670, 66] on icon at bounding box center [667, 67] width 11 height 11
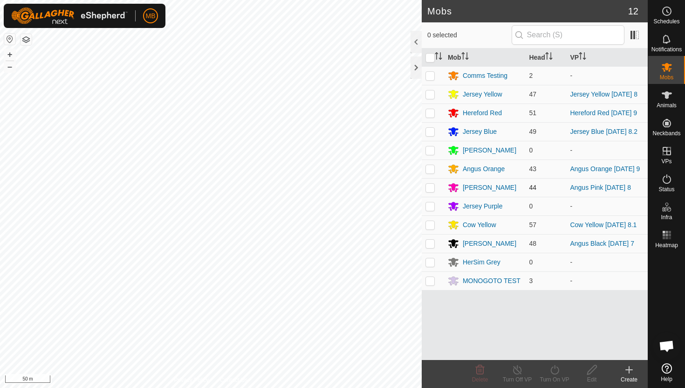
click at [430, 191] on p-checkbox at bounding box center [430, 187] width 9 height 7
checkbox input "true"
click at [553, 370] on icon at bounding box center [555, 369] width 12 height 11
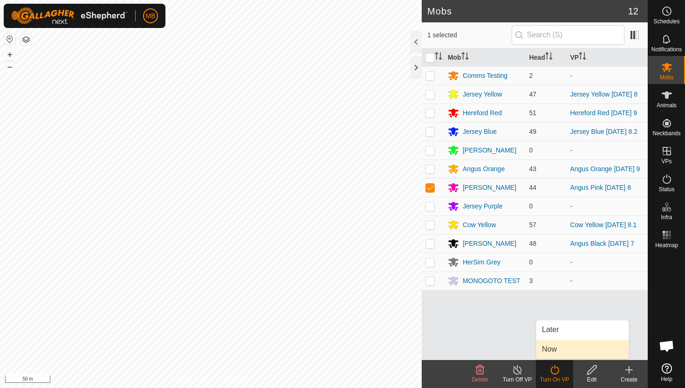
click at [555, 350] on link "Now" at bounding box center [583, 349] width 92 height 19
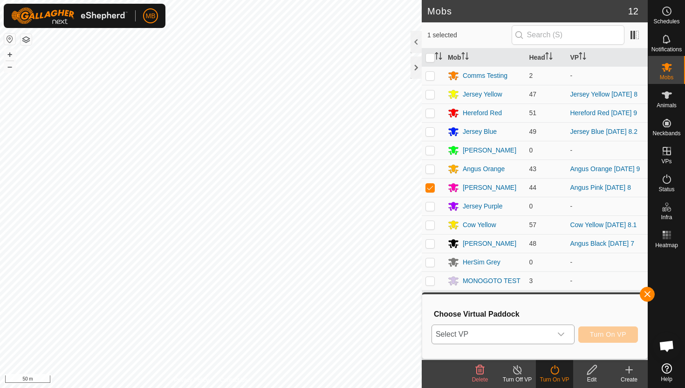
click at [562, 335] on icon "dropdown trigger" at bounding box center [561, 334] width 7 height 7
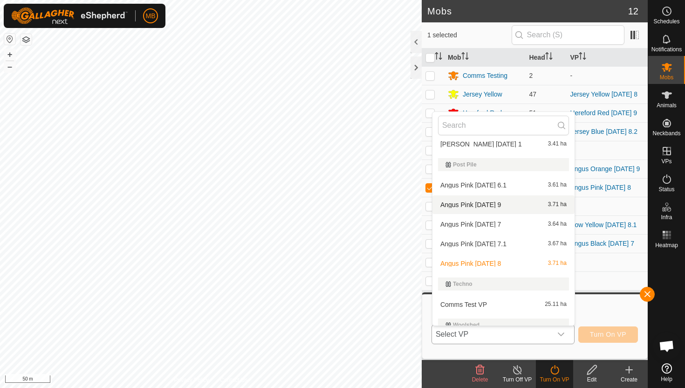
scroll to position [421, 0]
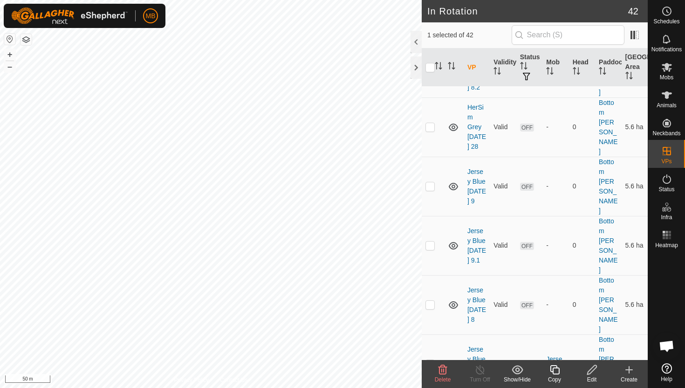
scroll to position [248, 0]
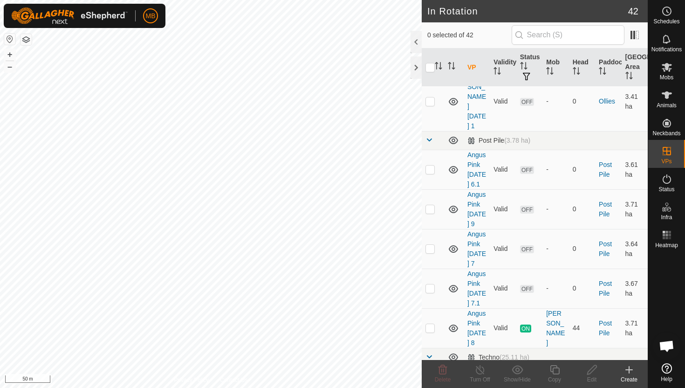
scroll to position [1004, 0]
click at [664, 69] on icon at bounding box center [667, 67] width 11 height 11
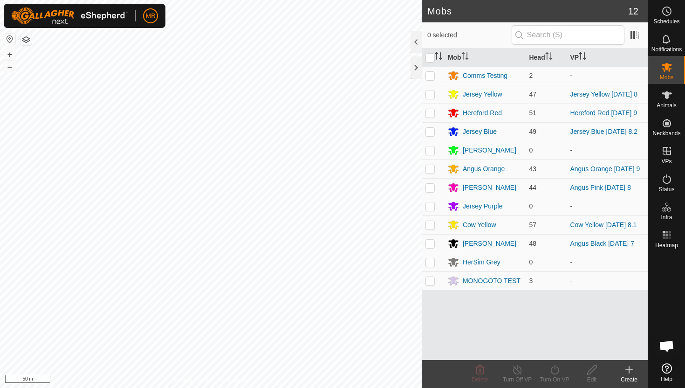
click at [428, 191] on p-checkbox at bounding box center [430, 187] width 9 height 7
checkbox input "true"
click at [554, 369] on icon at bounding box center [555, 369] width 12 height 11
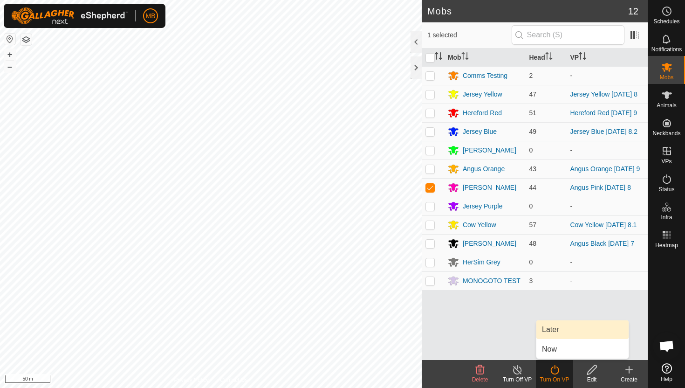
click at [558, 331] on link "Later" at bounding box center [583, 329] width 92 height 19
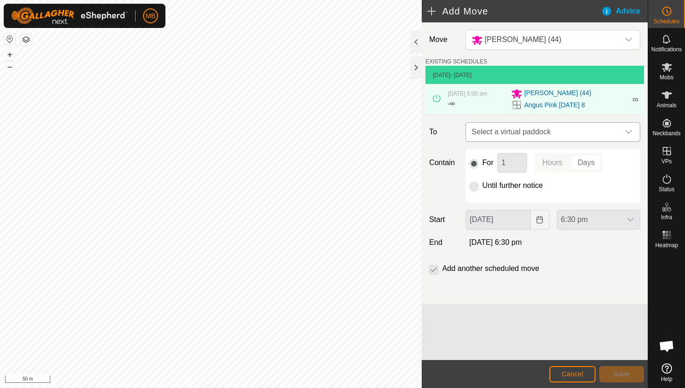
click at [631, 131] on icon "dropdown trigger" at bounding box center [628, 131] width 7 height 7
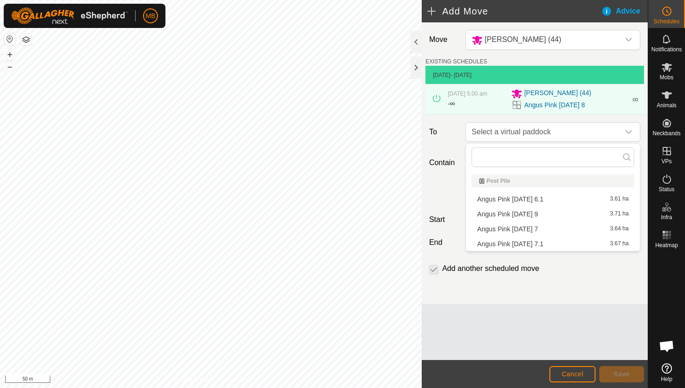
click at [548, 215] on li "Angus Pink [DATE] 9 3.71 ha" at bounding box center [553, 214] width 163 height 14
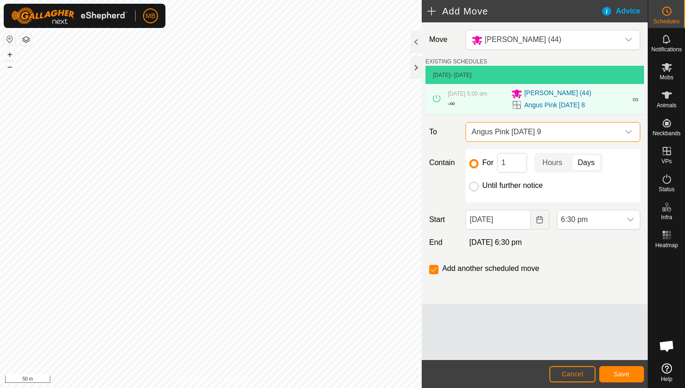
click at [474, 185] on input "Until further notice" at bounding box center [474, 186] width 9 height 9
radio input "true"
checkbox input "false"
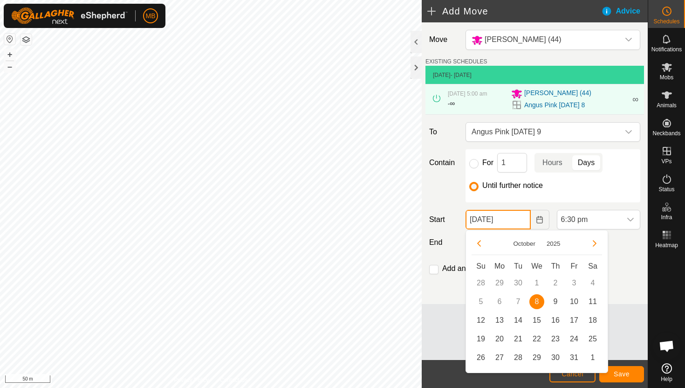
click at [519, 225] on input "[DATE]" at bounding box center [498, 220] width 65 height 20
click at [554, 298] on span "9" at bounding box center [555, 301] width 15 height 15
type input "[DATE]"
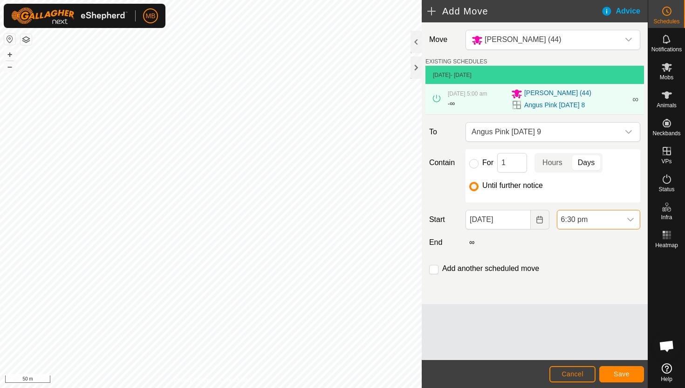
click at [611, 215] on span "6:30 pm" at bounding box center [590, 219] width 64 height 19
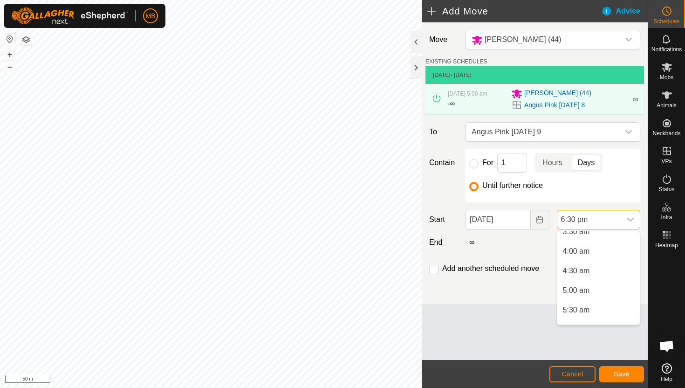
scroll to position [146, 0]
click at [608, 268] on li "4:30 am" at bounding box center [599, 270] width 83 height 19
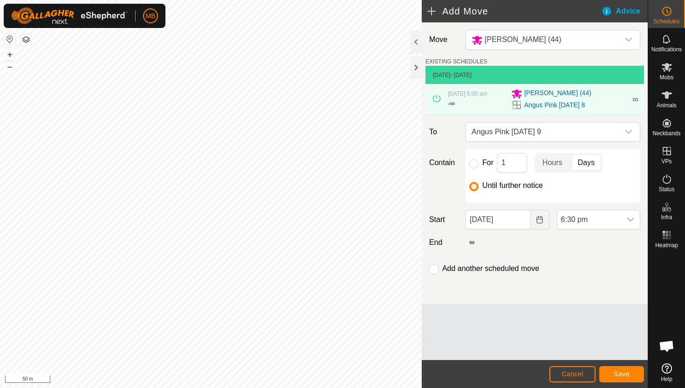
scroll to position [650, 0]
click at [625, 372] on span "Save" at bounding box center [622, 373] width 16 height 7
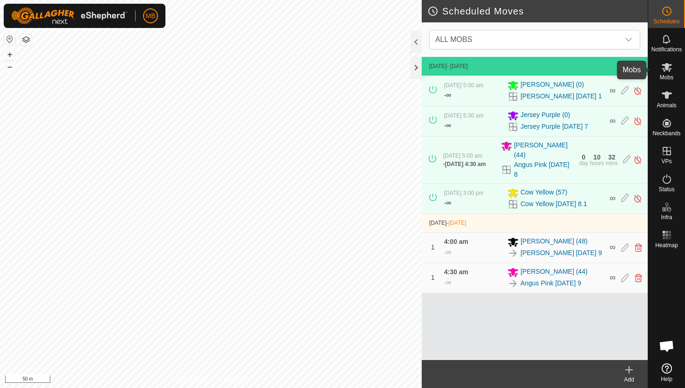
click at [666, 66] on icon at bounding box center [667, 67] width 10 height 9
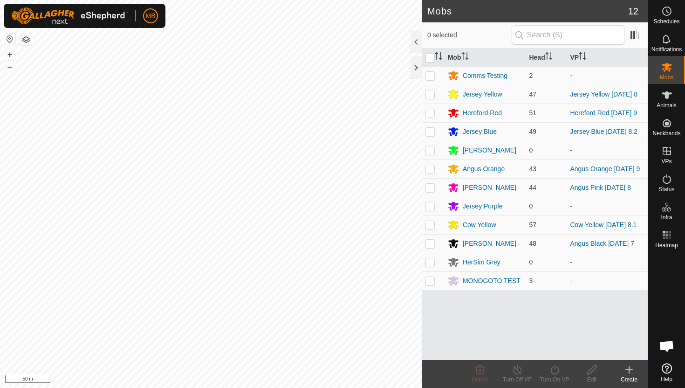
click at [431, 228] on p-checkbox at bounding box center [430, 224] width 9 height 7
checkbox input "true"
click at [554, 370] on icon at bounding box center [555, 369] width 12 height 11
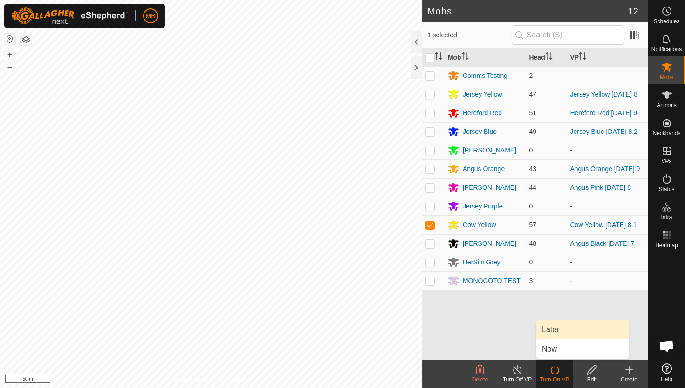
click at [558, 326] on link "Later" at bounding box center [583, 329] width 92 height 19
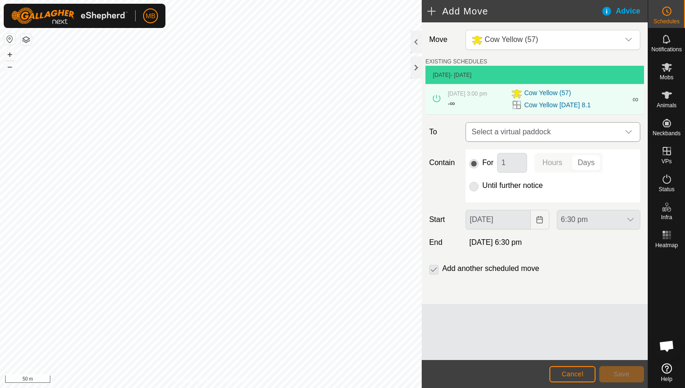
click at [623, 133] on div "dropdown trigger" at bounding box center [629, 132] width 19 height 19
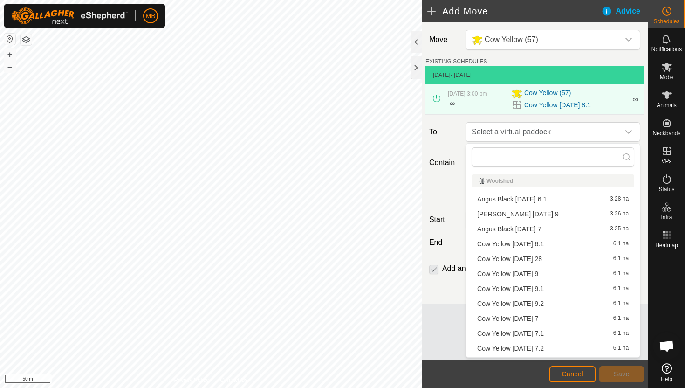
click at [539, 273] on li "Cow Yellow [DATE] 9 6.1 ha" at bounding box center [553, 274] width 163 height 14
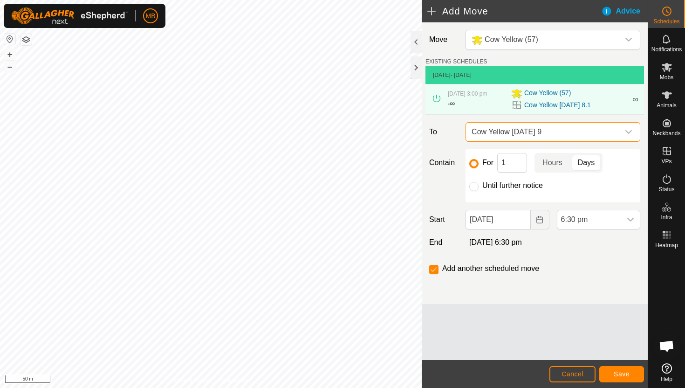
click at [515, 185] on label "Until further notice" at bounding box center [513, 185] width 61 height 7
click at [479, 185] on input "Until further notice" at bounding box center [474, 186] width 9 height 9
radio input "true"
checkbox input "false"
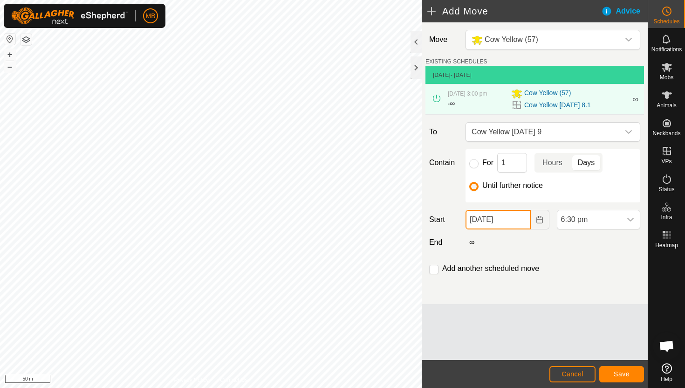
click at [518, 219] on input "[DATE]" at bounding box center [498, 220] width 65 height 20
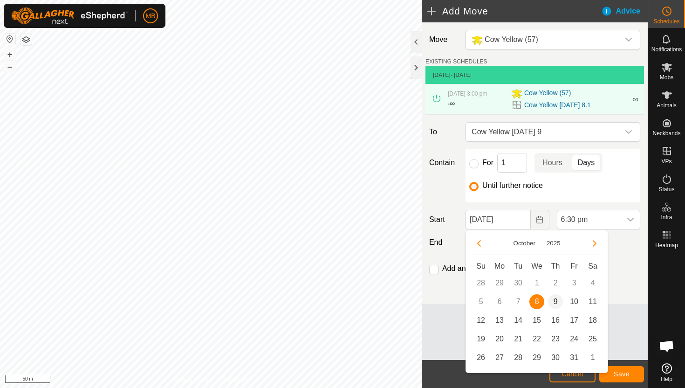
click at [557, 299] on span "9" at bounding box center [555, 301] width 15 height 15
type input "[DATE]"
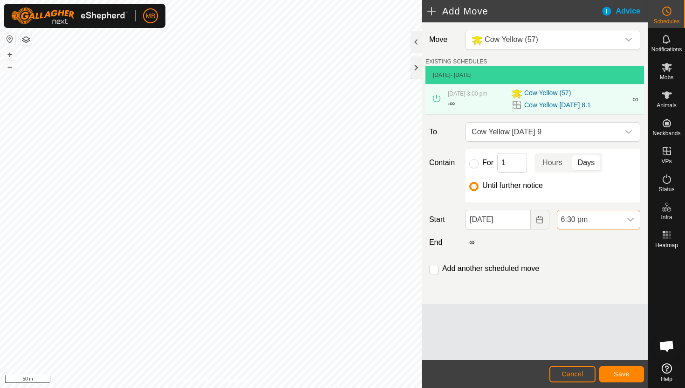
click at [613, 216] on span "6:30 pm" at bounding box center [590, 219] width 64 height 19
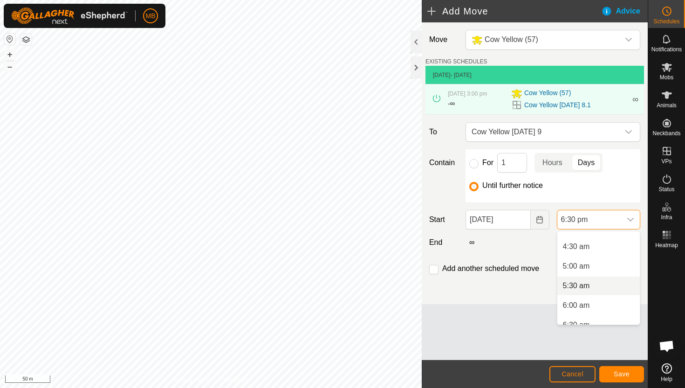
scroll to position [166, 0]
click at [595, 291] on li "5:30 am" at bounding box center [599, 290] width 83 height 19
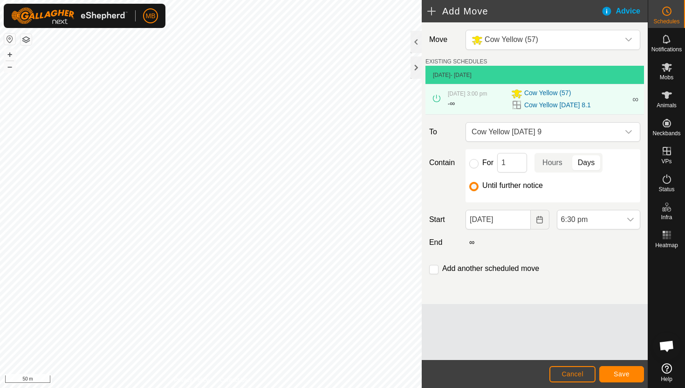
scroll to position [650, 0]
click at [435, 269] on input "checkbox" at bounding box center [433, 269] width 9 height 9
checkbox input "true"
click at [621, 377] on span "Save" at bounding box center [622, 373] width 16 height 7
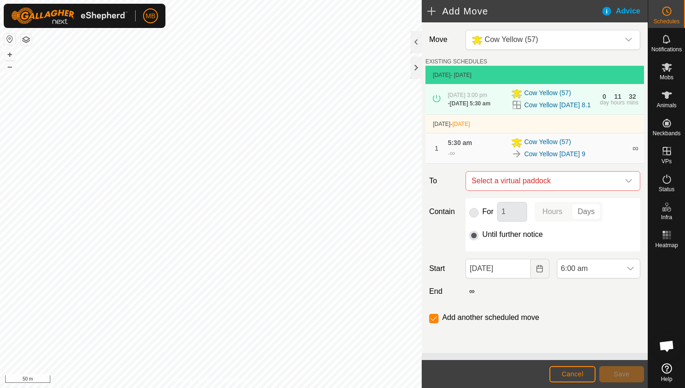
type input "[DATE]"
click at [629, 183] on icon "dropdown trigger" at bounding box center [629, 181] width 7 height 4
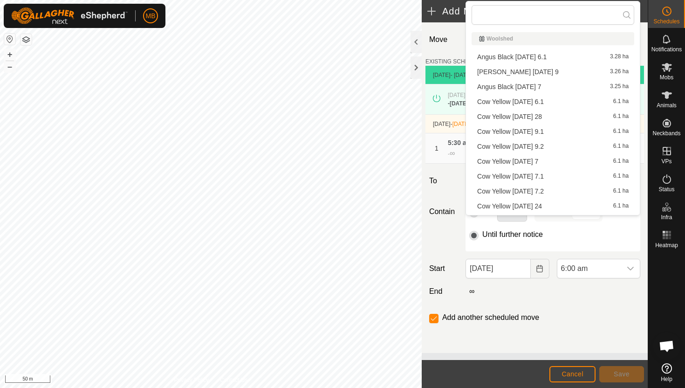
click at [568, 134] on li "Cow Yellow [DATE] 9.1 6.1 ha" at bounding box center [553, 131] width 163 height 14
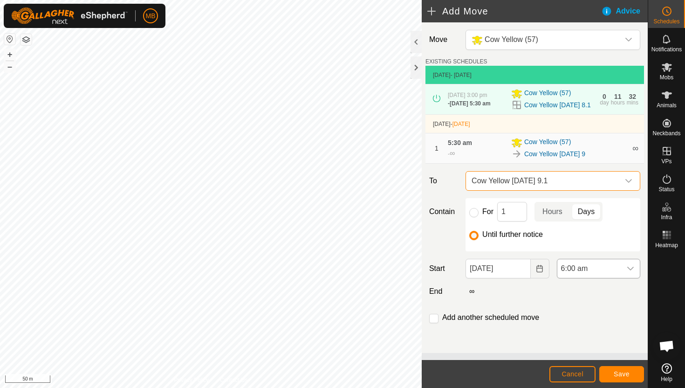
click at [604, 278] on span "6:00 am" at bounding box center [590, 268] width 64 height 19
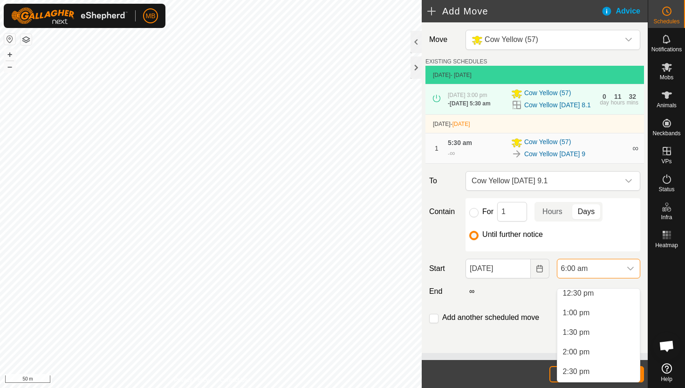
scroll to position [495, 0]
click at [605, 331] on li "1:30 pm" at bounding box center [599, 331] width 83 height 19
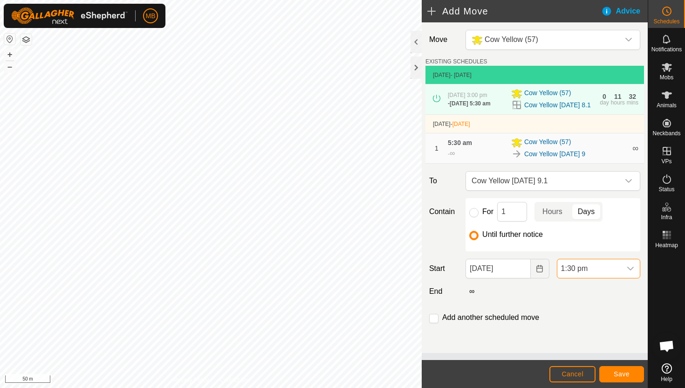
scroll to position [235, 0]
click at [433, 323] on input "checkbox" at bounding box center [433, 318] width 9 height 9
click at [629, 374] on button "Save" at bounding box center [622, 374] width 45 height 16
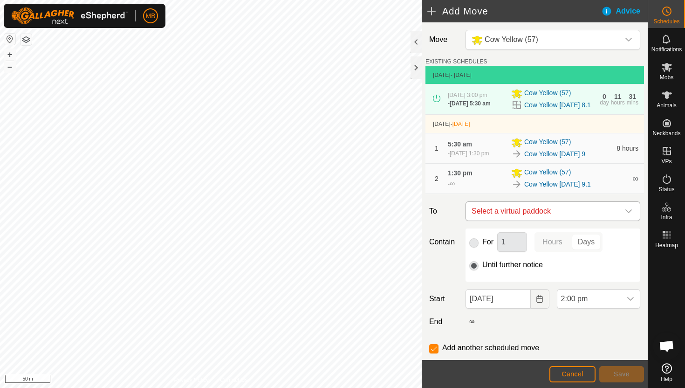
click at [628, 215] on icon "dropdown trigger" at bounding box center [628, 210] width 7 height 7
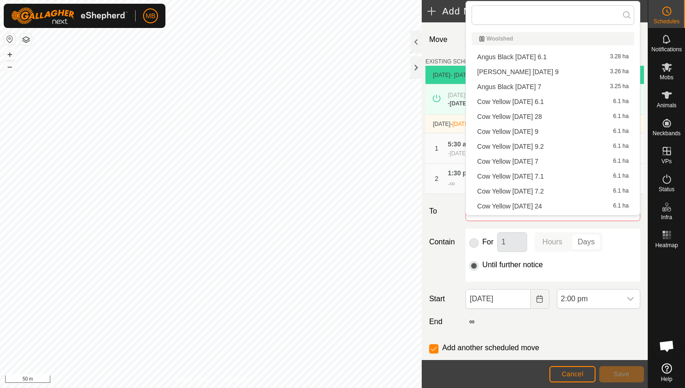
scroll to position [13, 0]
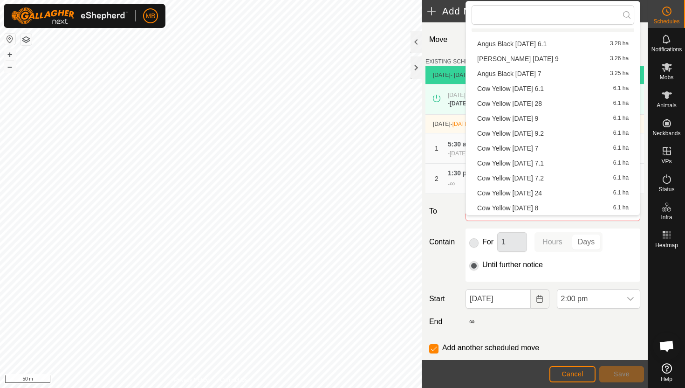
click at [552, 133] on li "Cow Yellow [DATE] 9.2 6.1 ha" at bounding box center [553, 133] width 163 height 14
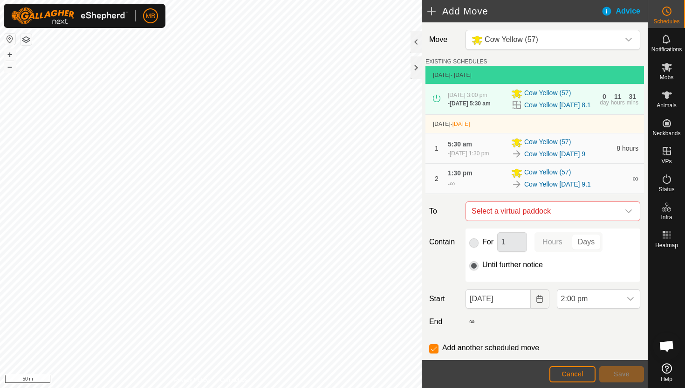
checkbox input "false"
click at [615, 308] on span "2:00 pm" at bounding box center [590, 299] width 64 height 19
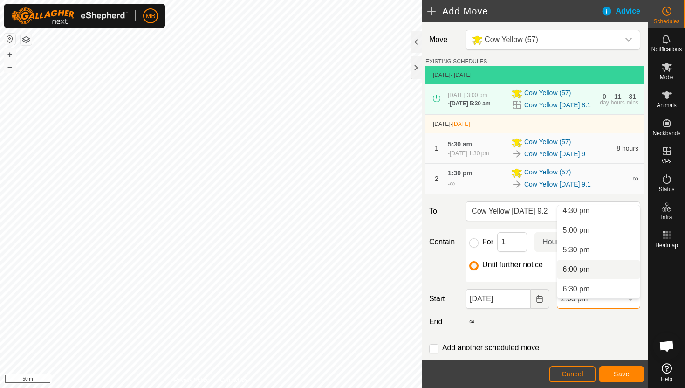
scroll to position [649, 0]
click at [608, 269] on li "6:00 pm" at bounding box center [599, 271] width 83 height 19
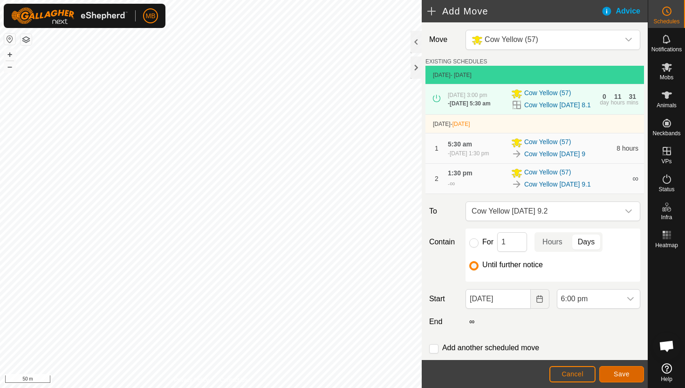
click at [624, 372] on span "Save" at bounding box center [622, 373] width 16 height 7
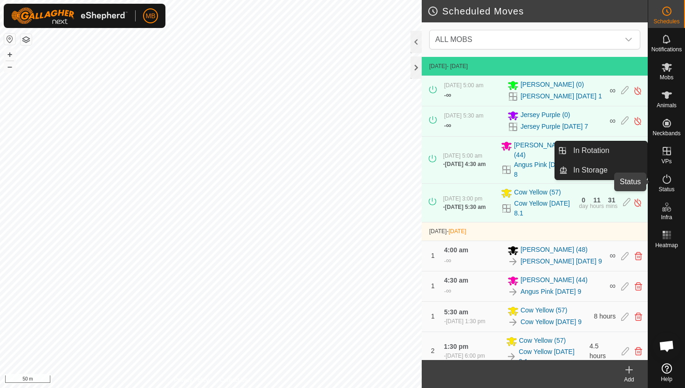
click at [667, 181] on icon at bounding box center [667, 178] width 11 height 11
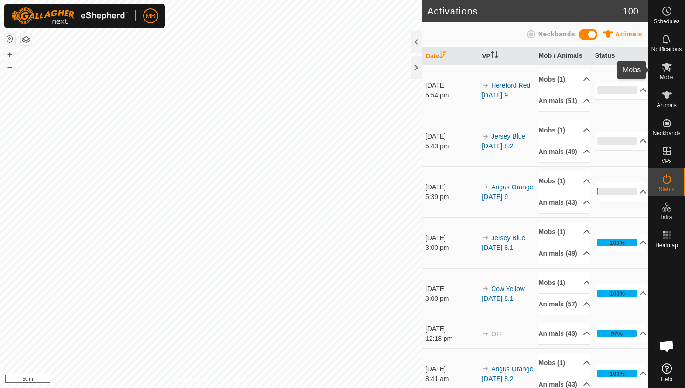
click at [669, 66] on icon at bounding box center [667, 67] width 10 height 9
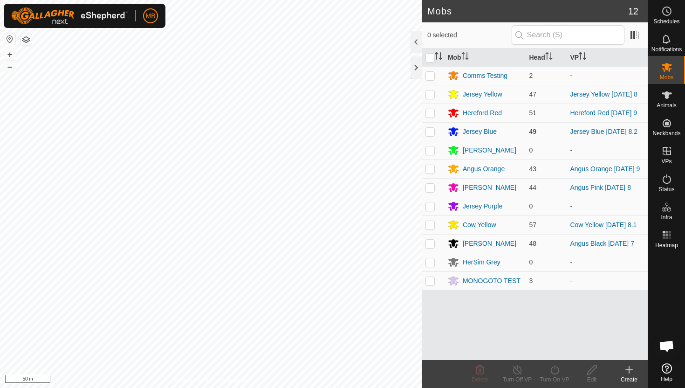
click at [431, 131] on p-checkbox at bounding box center [430, 131] width 9 height 7
checkbox input "true"
click at [557, 370] on icon at bounding box center [555, 369] width 12 height 11
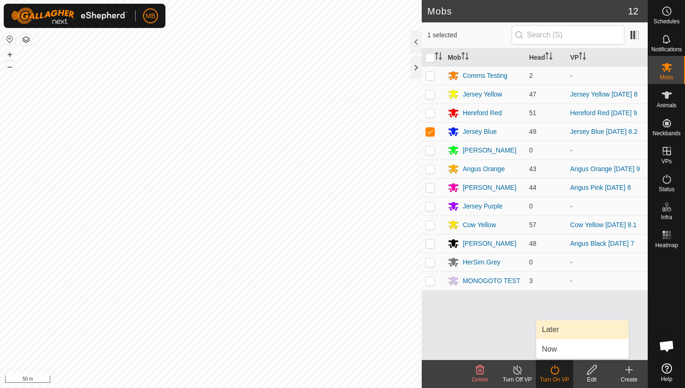
click at [561, 331] on link "Later" at bounding box center [583, 329] width 92 height 19
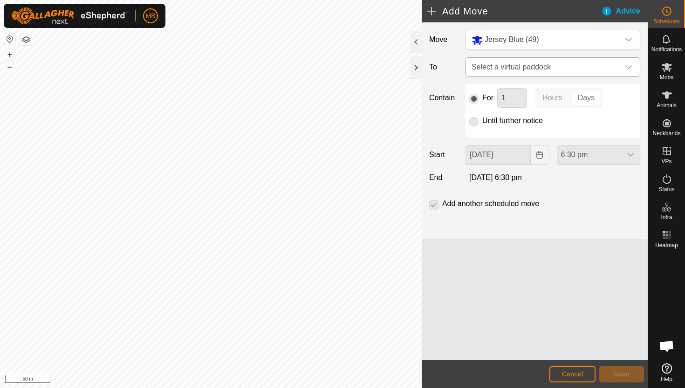
click at [633, 66] on div "dropdown trigger" at bounding box center [629, 67] width 19 height 19
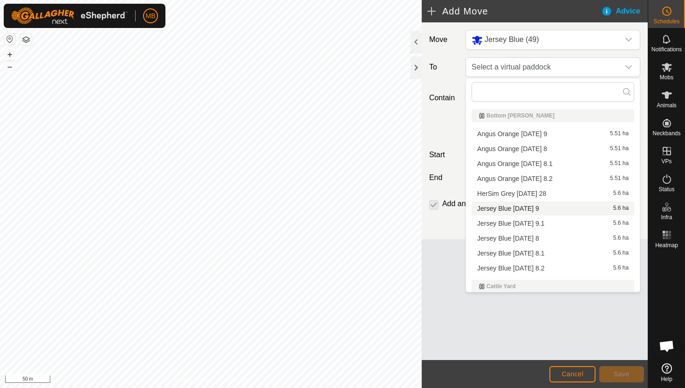
click at [545, 211] on li "Jersey Blue [DATE] 9 5.6 ha" at bounding box center [553, 208] width 163 height 14
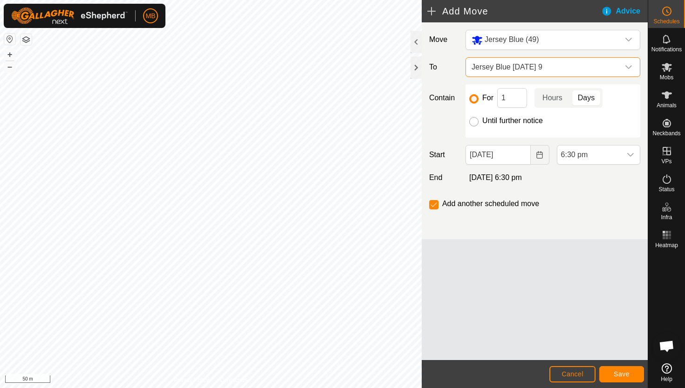
click at [474, 123] on input "Until further notice" at bounding box center [474, 121] width 9 height 9
radio input "true"
checkbox input "false"
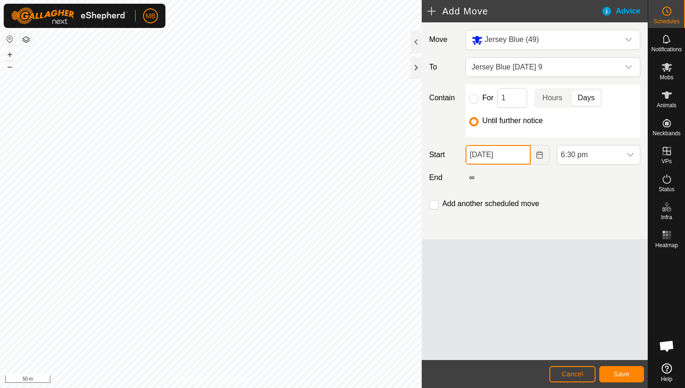
click at [518, 155] on input "[DATE]" at bounding box center [498, 155] width 65 height 20
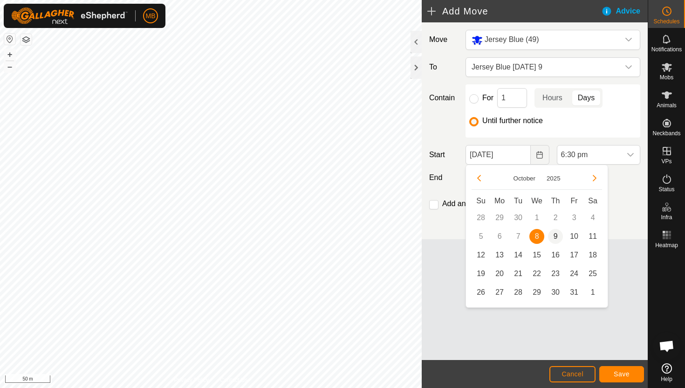
click at [554, 235] on span "9" at bounding box center [555, 236] width 15 height 15
type input "[DATE]"
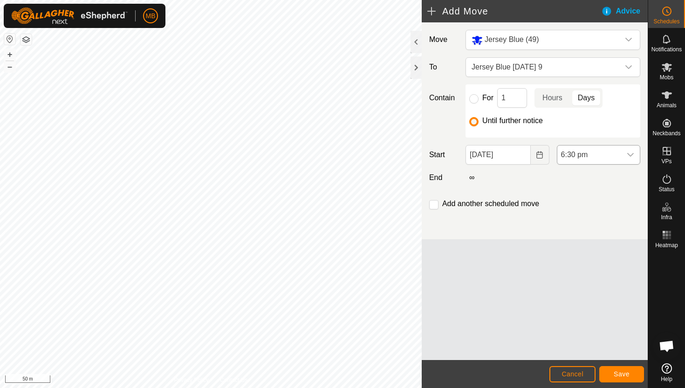
click at [613, 153] on span "6:30 pm" at bounding box center [590, 154] width 64 height 19
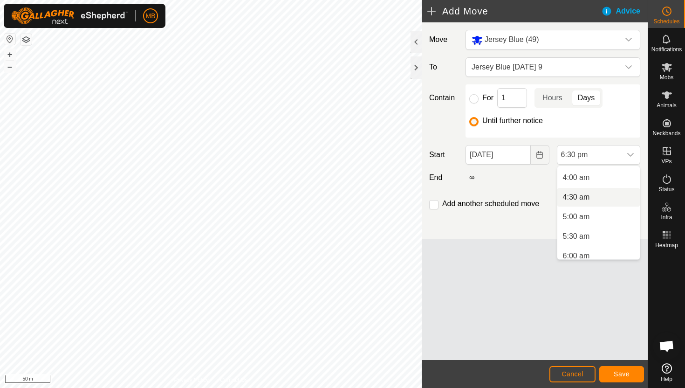
click at [610, 201] on li "4:30 am" at bounding box center [599, 197] width 83 height 19
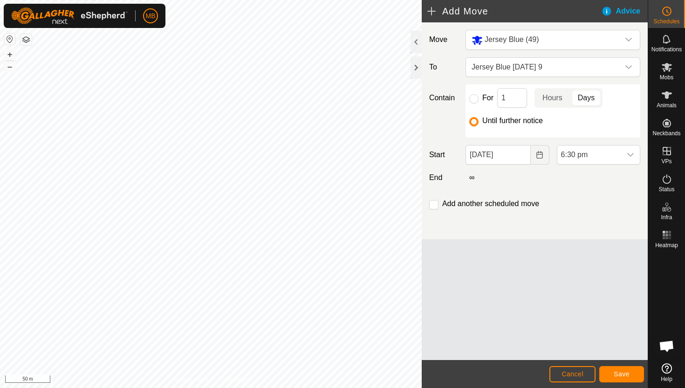
scroll to position [650, 0]
click at [436, 203] on input "checkbox" at bounding box center [433, 204] width 9 height 9
click at [625, 371] on span "Save" at bounding box center [622, 373] width 16 height 7
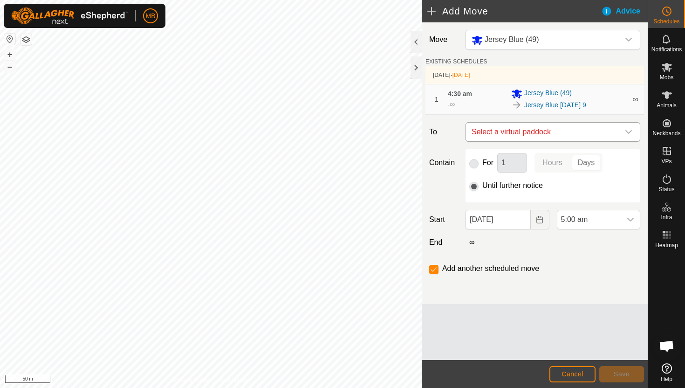
click at [628, 130] on icon "dropdown trigger" at bounding box center [628, 131] width 7 height 7
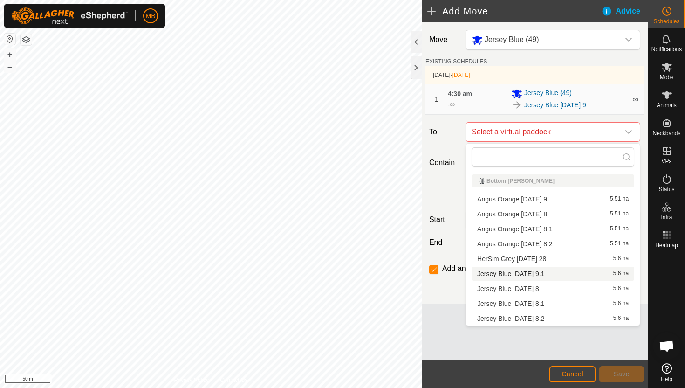
click at [556, 272] on li "Jersey Blue [DATE] 9.1 5.6 ha" at bounding box center [553, 274] width 163 height 14
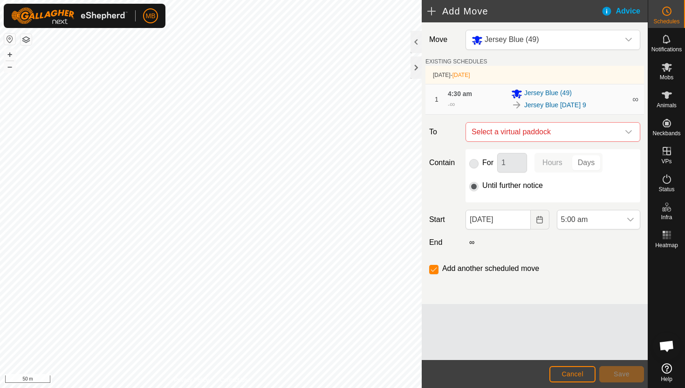
checkbox input "false"
click at [602, 216] on span "5:00 am" at bounding box center [590, 219] width 64 height 19
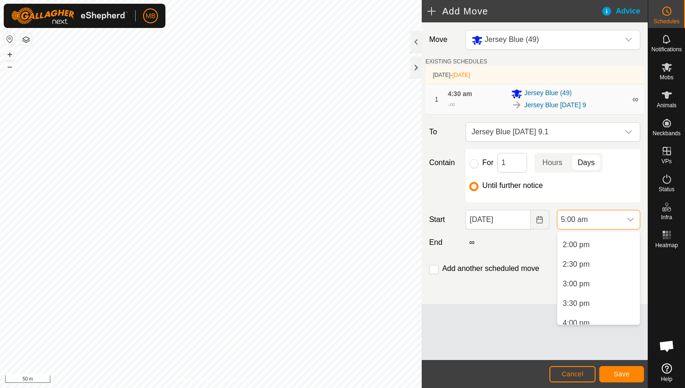
scroll to position [543, 0]
click at [605, 285] on li "3:00 pm" at bounding box center [599, 285] width 83 height 19
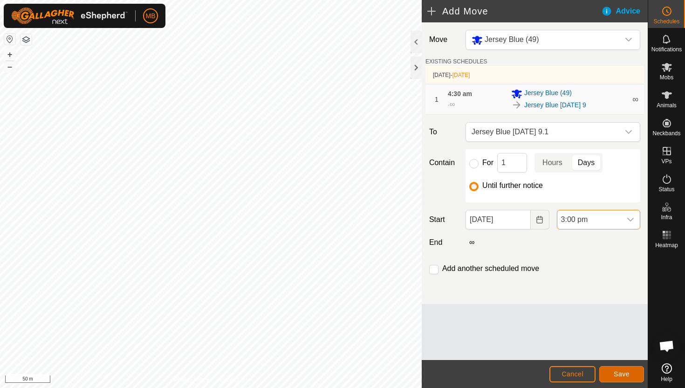
click at [622, 369] on button "Save" at bounding box center [622, 374] width 45 height 16
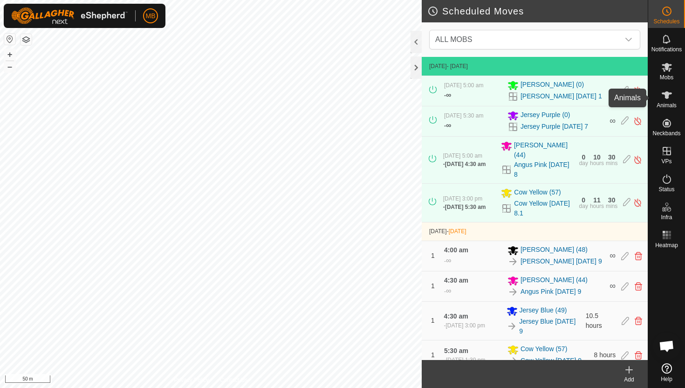
click at [669, 93] on icon at bounding box center [667, 94] width 10 height 7
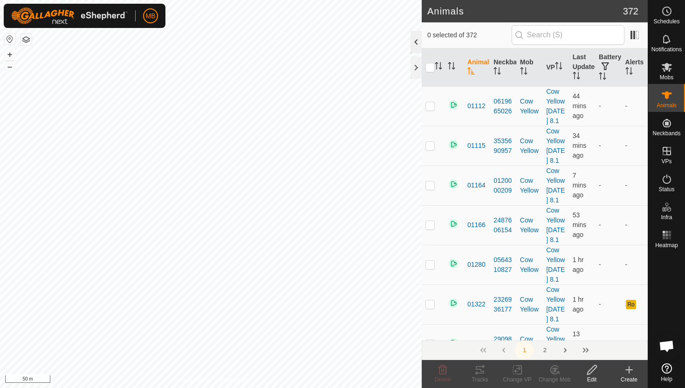
click at [417, 42] on div at bounding box center [416, 42] width 11 height 22
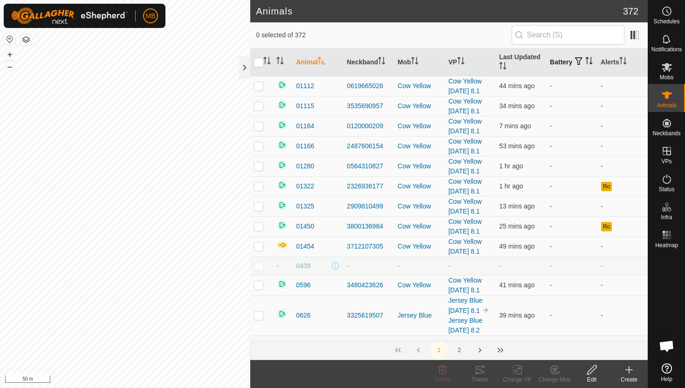
click at [586, 64] on icon "Activate to sort" at bounding box center [589, 60] width 7 height 7
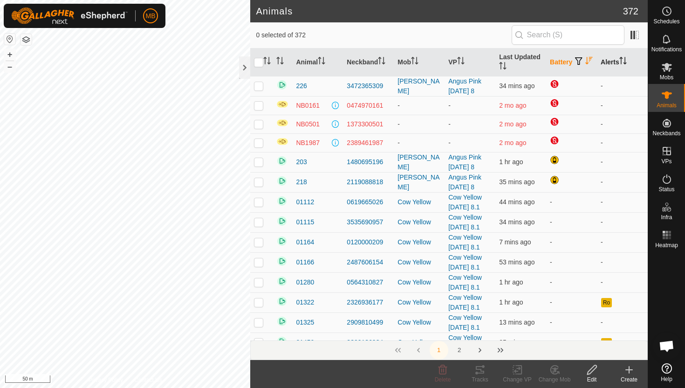
click at [622, 62] on icon "Activate to sort" at bounding box center [623, 60] width 7 height 7
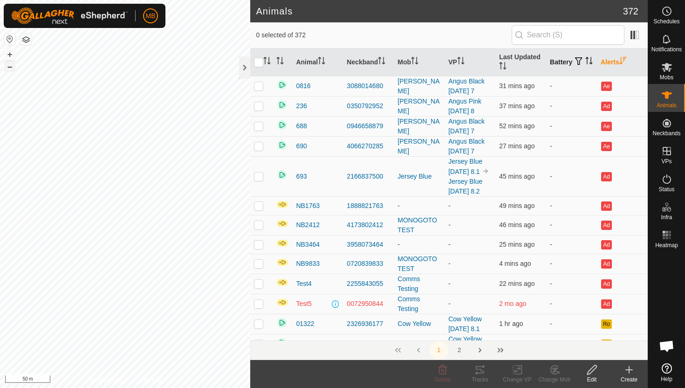
click at [10, 68] on button "–" at bounding box center [9, 66] width 11 height 11
click at [9, 50] on button "+" at bounding box center [9, 54] width 11 height 11
click at [10, 69] on button "–" at bounding box center [9, 66] width 11 height 11
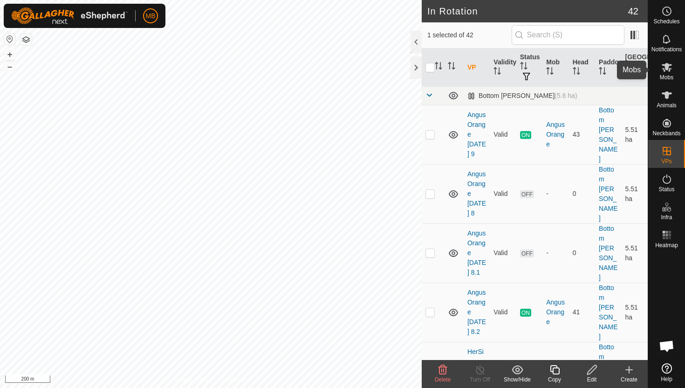
click at [668, 73] on es-mob-svg-icon at bounding box center [667, 67] width 17 height 15
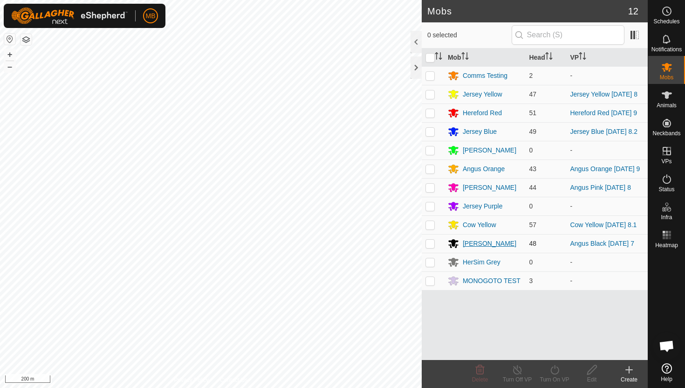
click at [476, 249] on div "[PERSON_NAME]" at bounding box center [490, 244] width 54 height 10
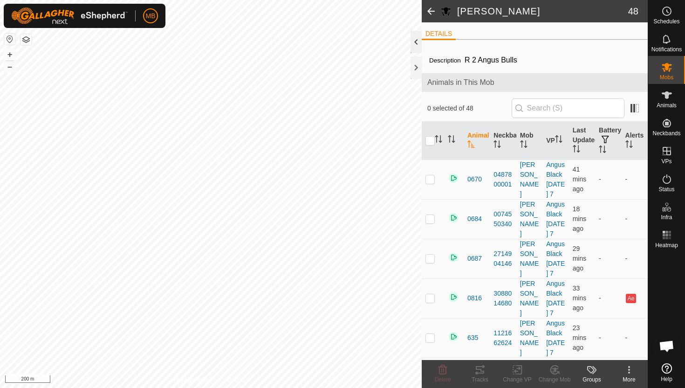
click at [417, 41] on div at bounding box center [416, 42] width 11 height 22
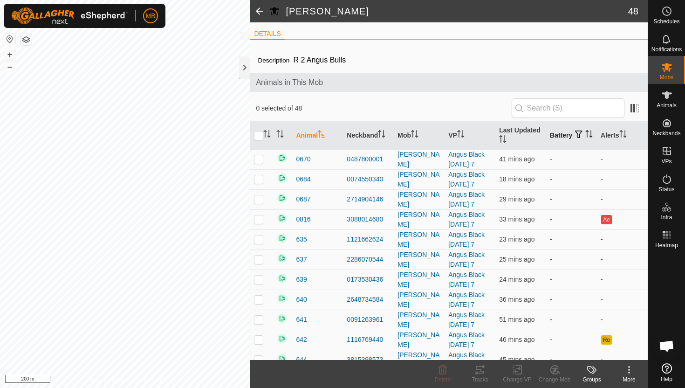
click at [586, 138] on icon "Activate to sort" at bounding box center [589, 133] width 7 height 7
click at [626, 133] on icon "Activate to sort" at bounding box center [623, 133] width 7 height 7
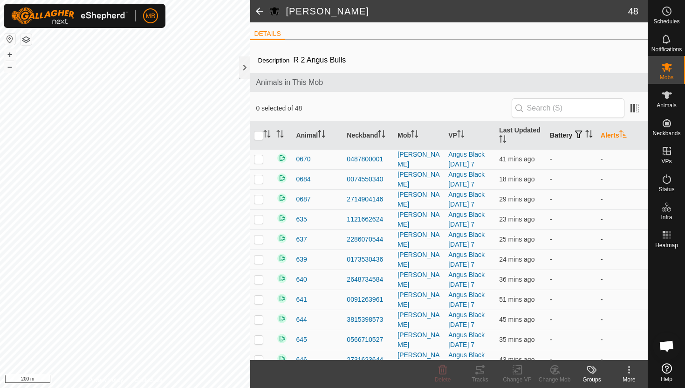
click at [626, 133] on icon "Activate to sort" at bounding box center [623, 133] width 7 height 7
click at [248, 69] on div at bounding box center [244, 67] width 11 height 22
